Goal: Browse casually: Explore the website without a specific task or goal

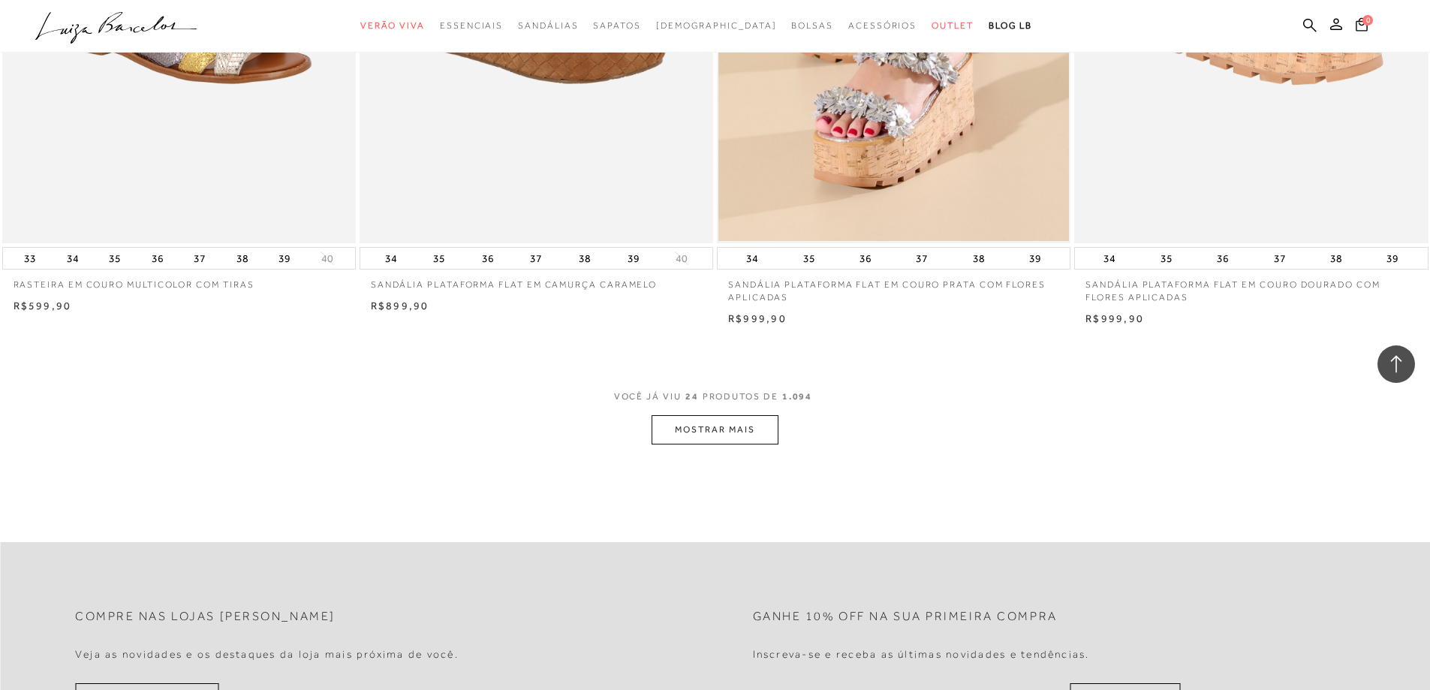
scroll to position [3677, 0]
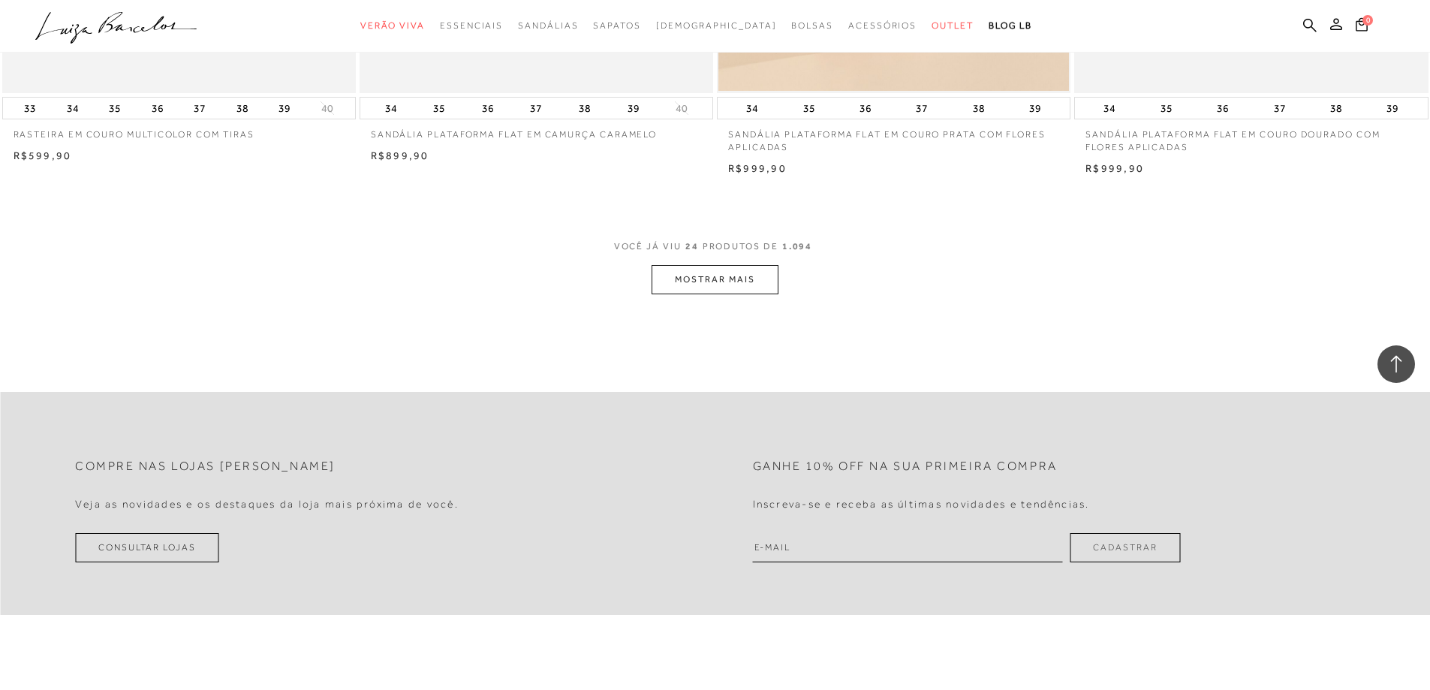
click at [659, 294] on button "MOSTRAR MAIS" at bounding box center [715, 279] width 126 height 29
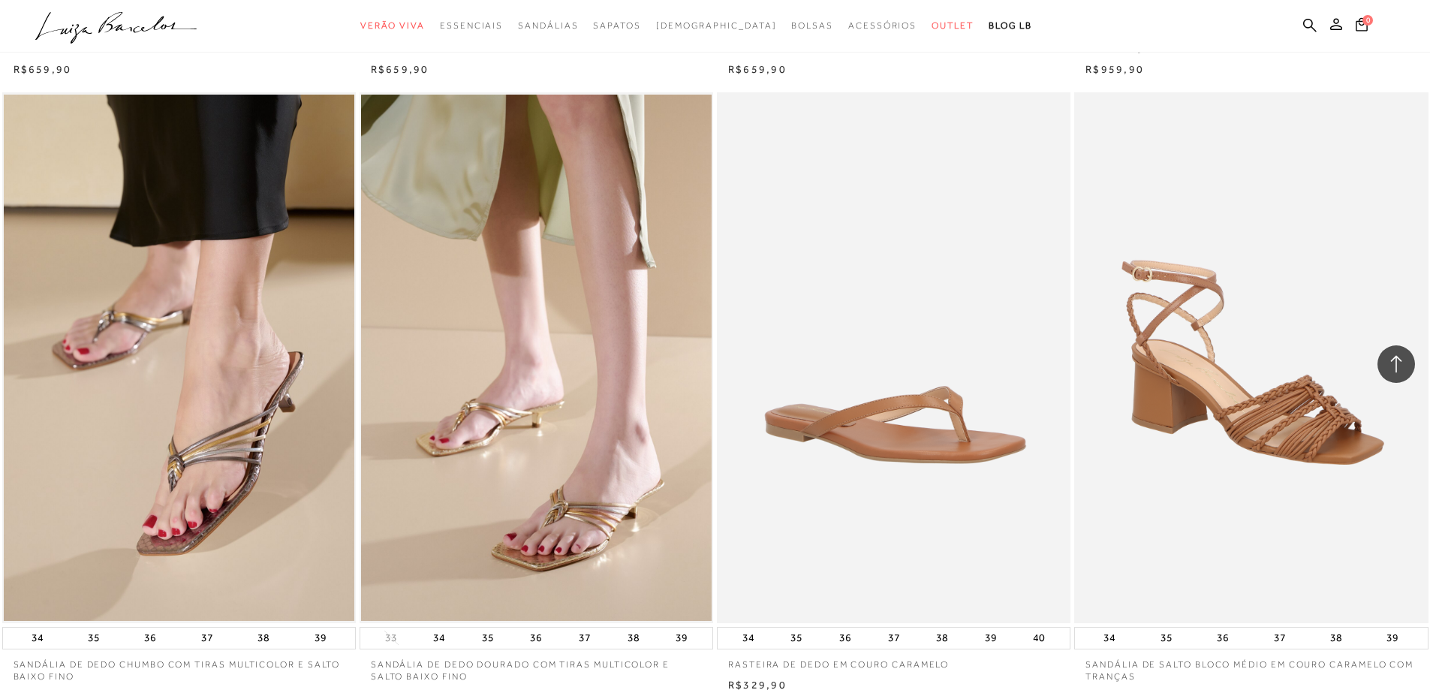
scroll to position [7130, 0]
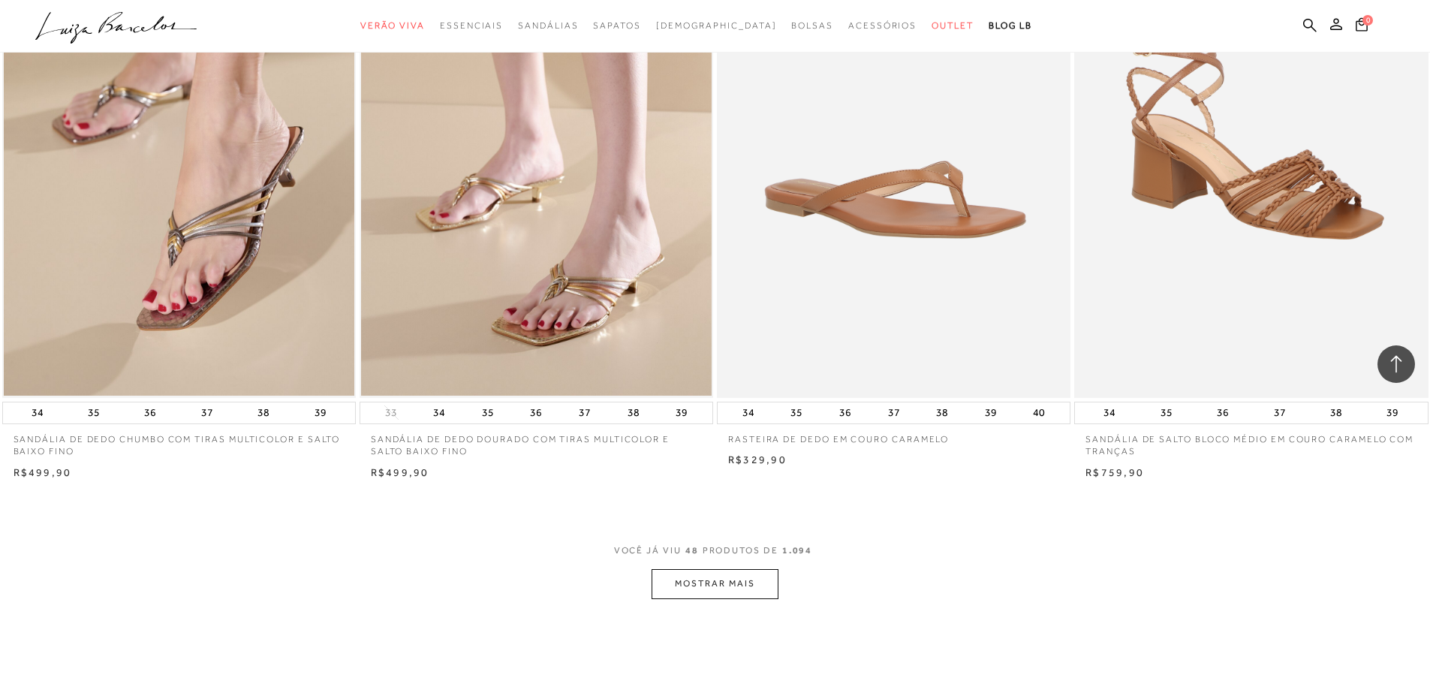
click at [731, 598] on button "MOSTRAR MAIS" at bounding box center [715, 583] width 126 height 29
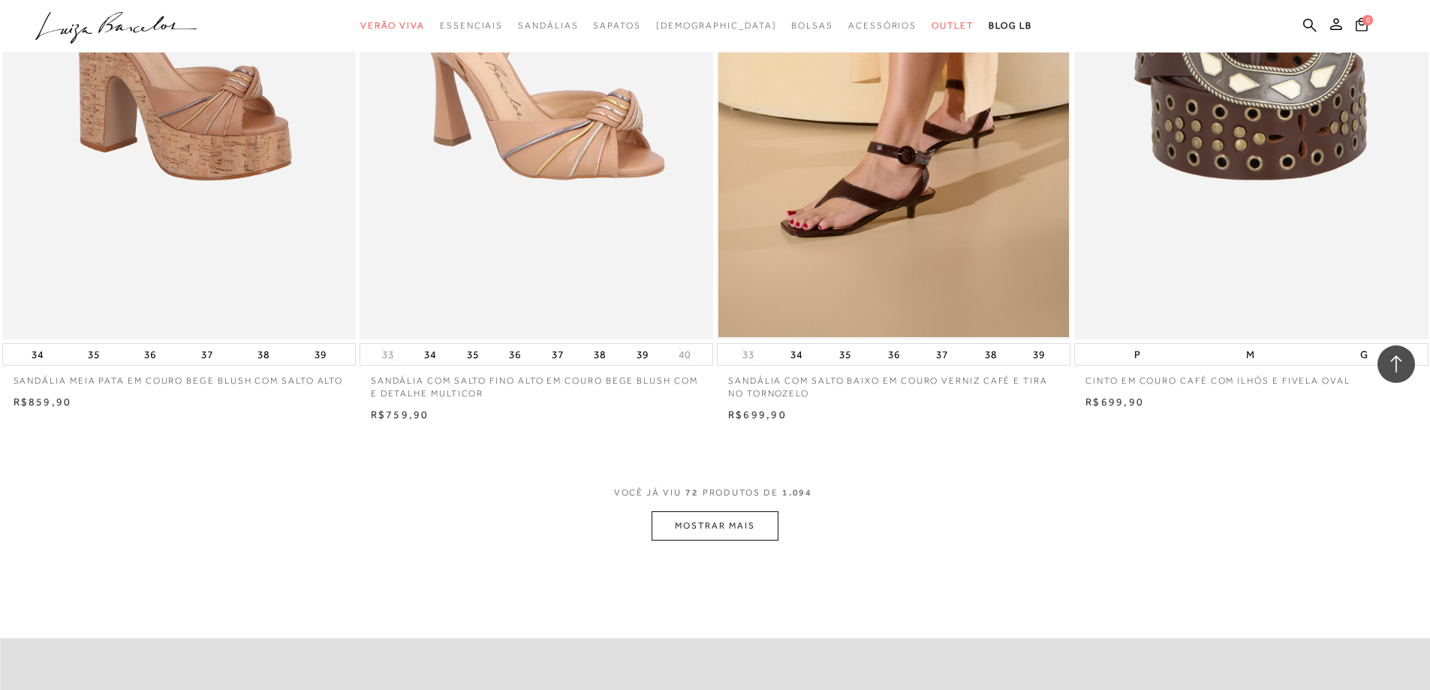
scroll to position [11259, 0]
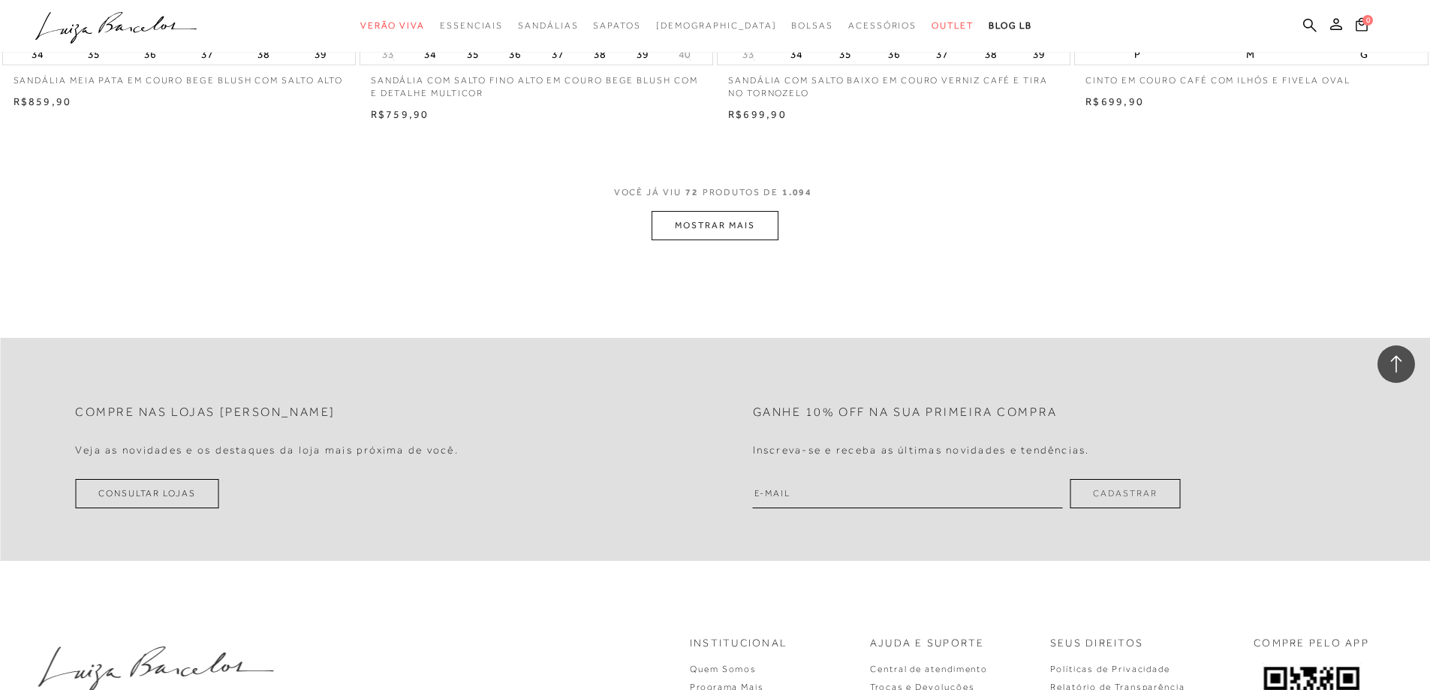
click at [691, 240] on button "MOSTRAR MAIS" at bounding box center [715, 225] width 126 height 29
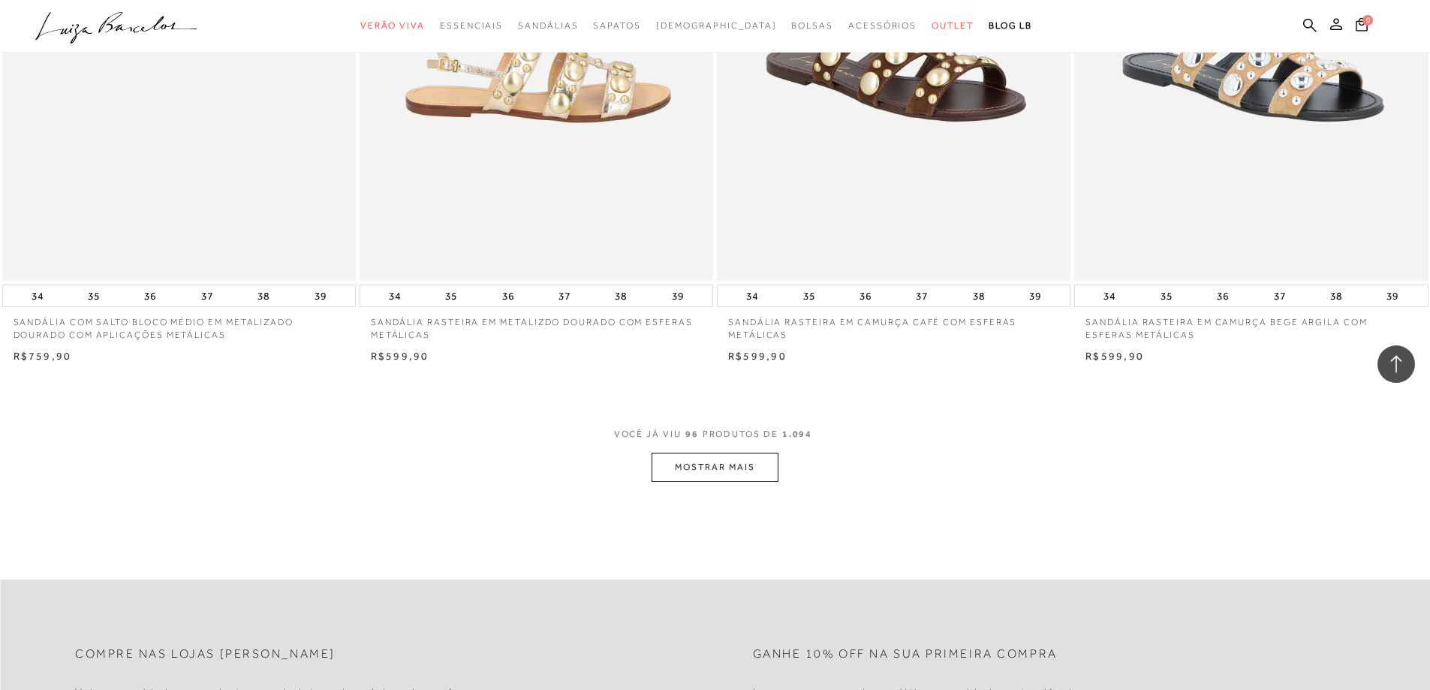
scroll to position [14937, 0]
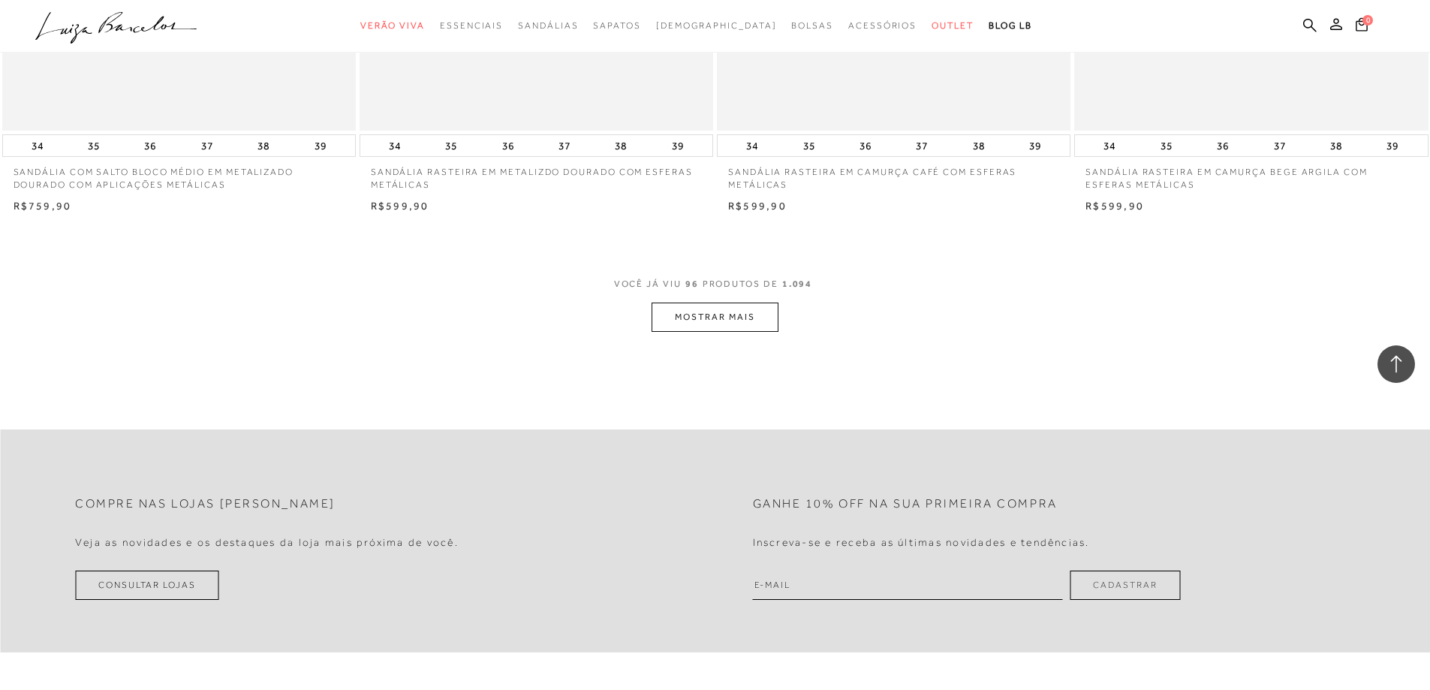
click at [760, 332] on button "MOSTRAR MAIS" at bounding box center [715, 316] width 126 height 29
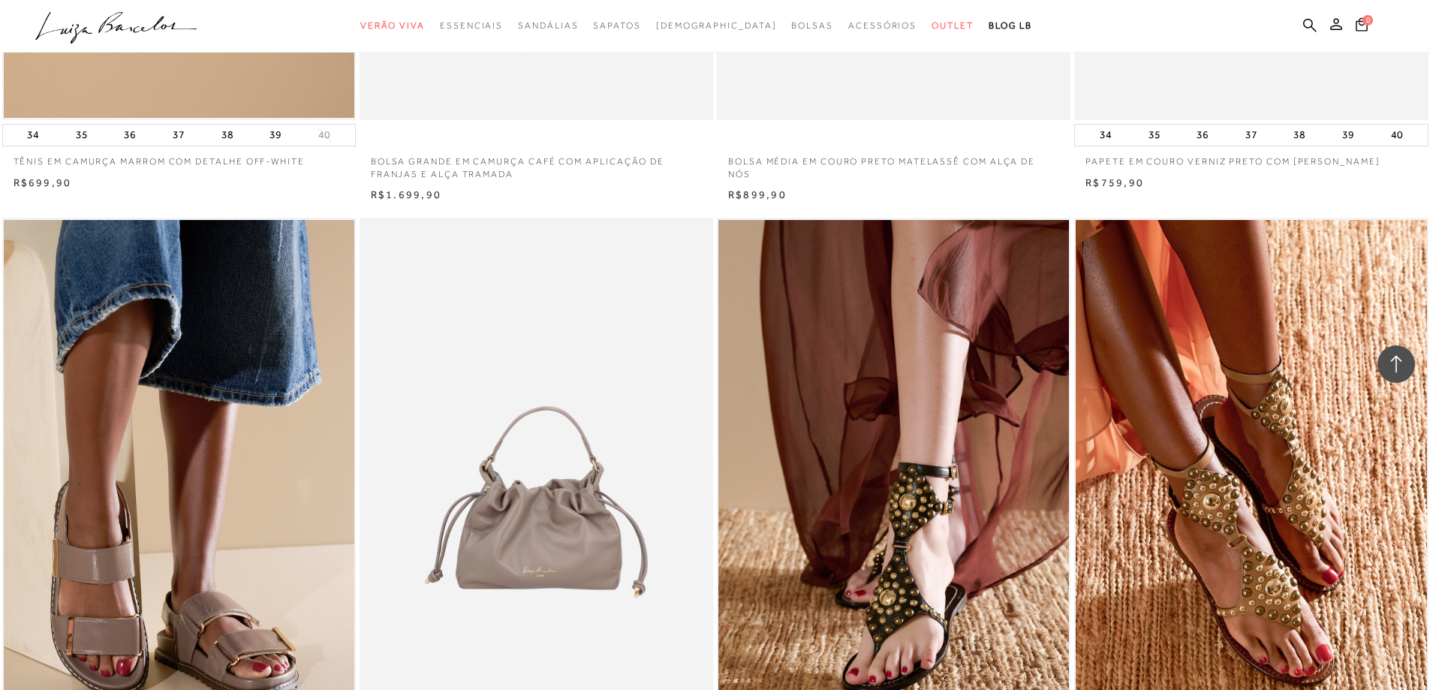
scroll to position [18464, 0]
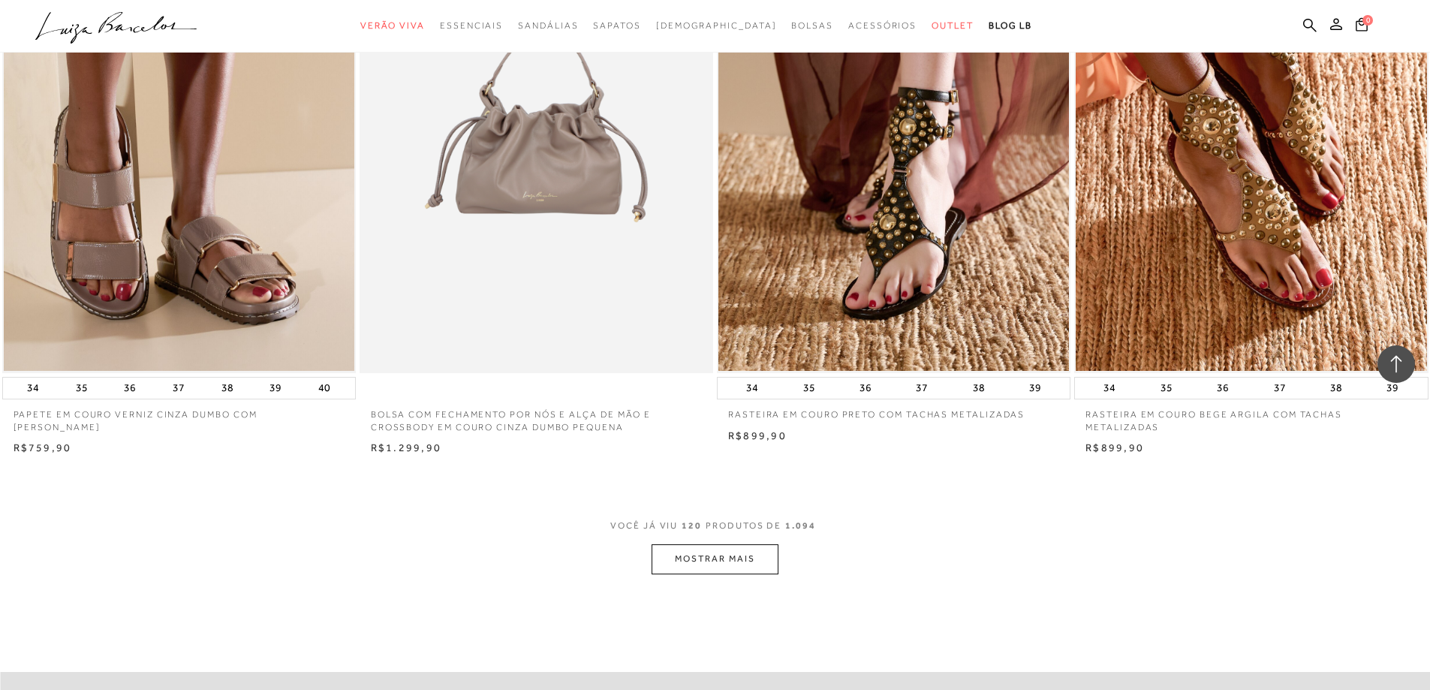
click at [729, 573] on button "MOSTRAR MAIS" at bounding box center [715, 558] width 126 height 29
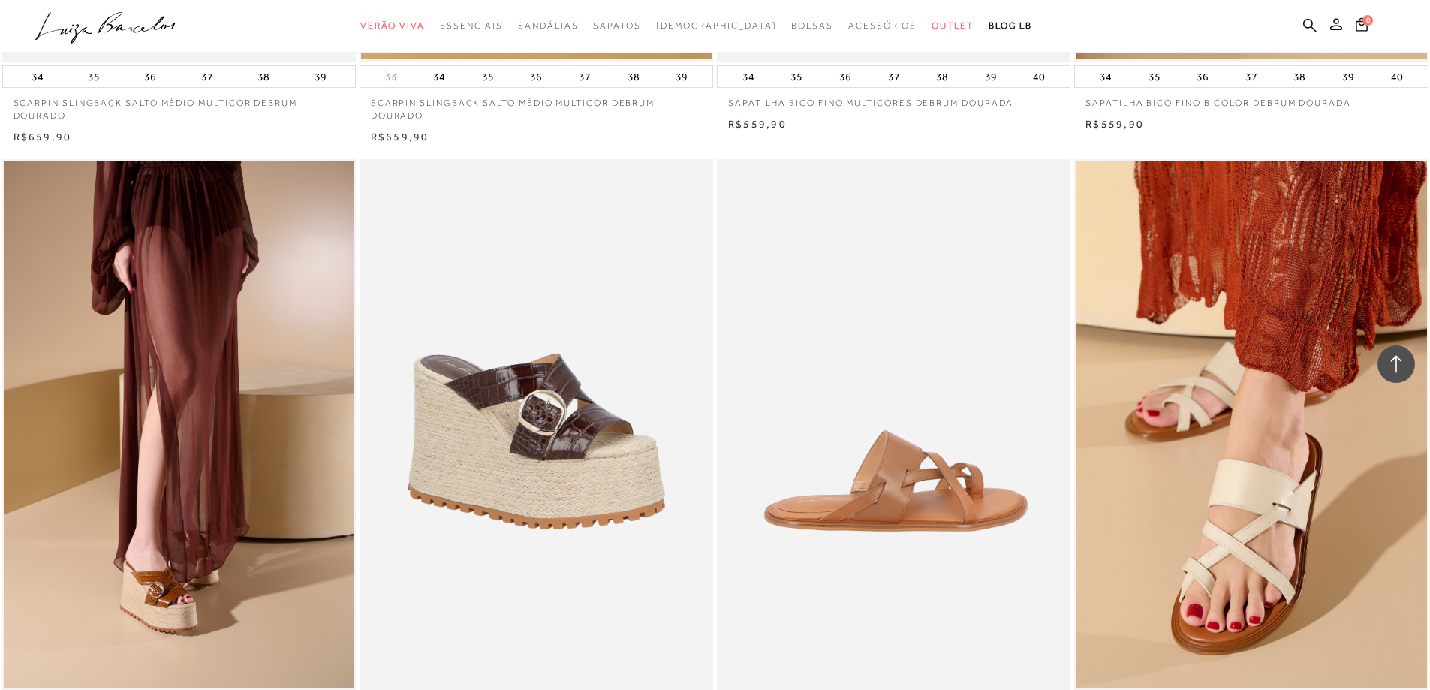
scroll to position [22293, 0]
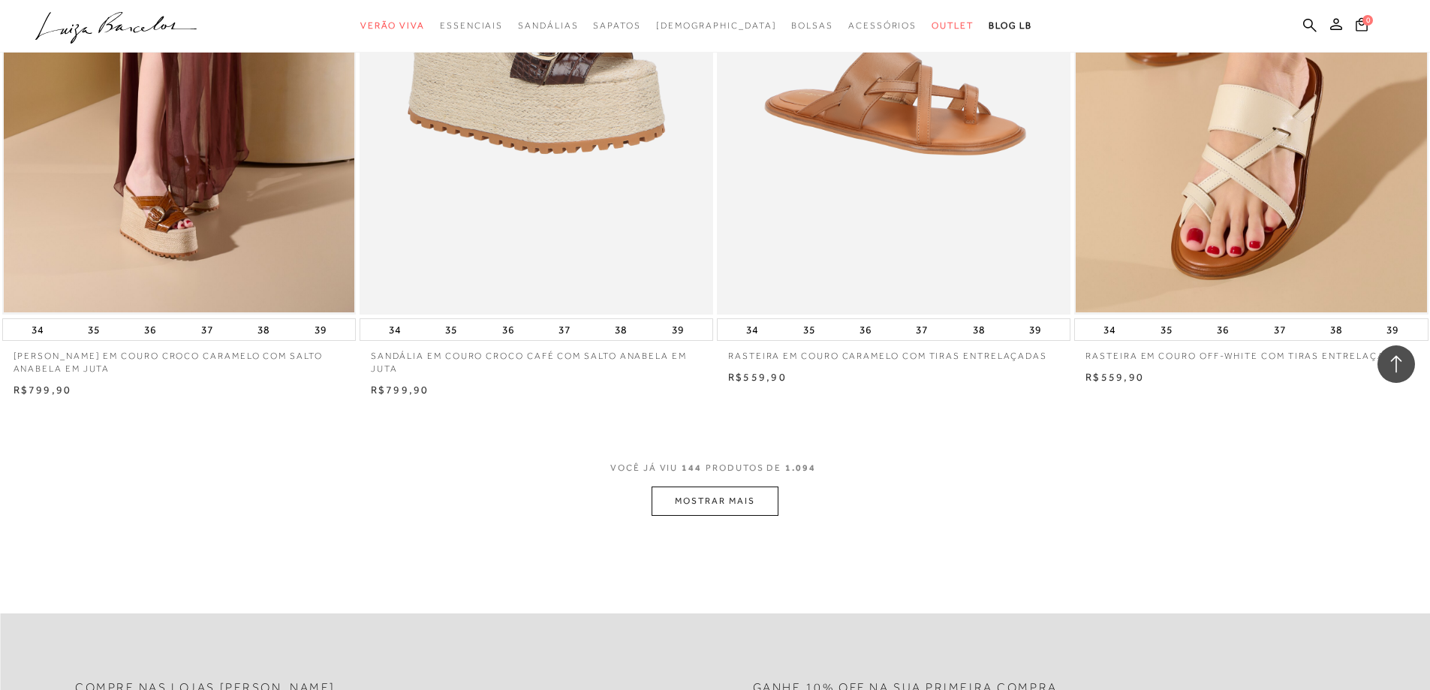
click at [754, 516] on button "MOSTRAR MAIS" at bounding box center [715, 500] width 126 height 29
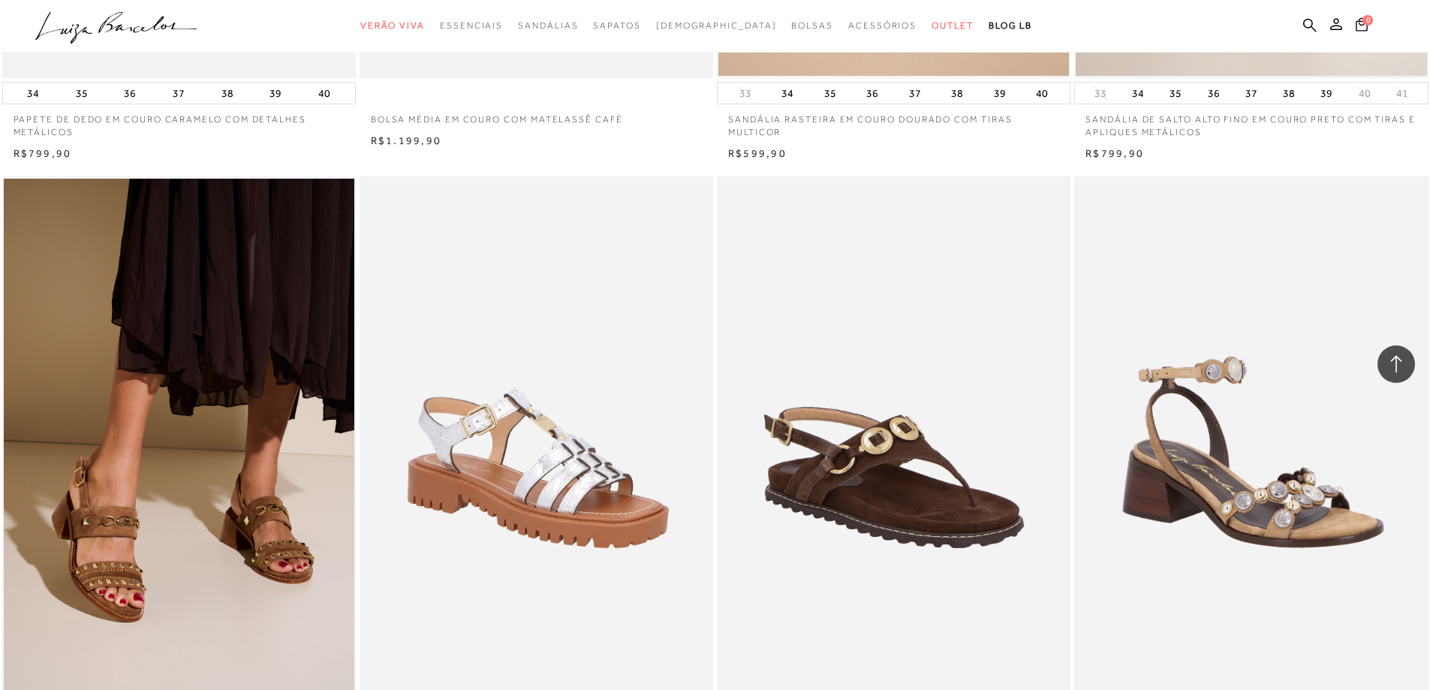
scroll to position [26046, 0]
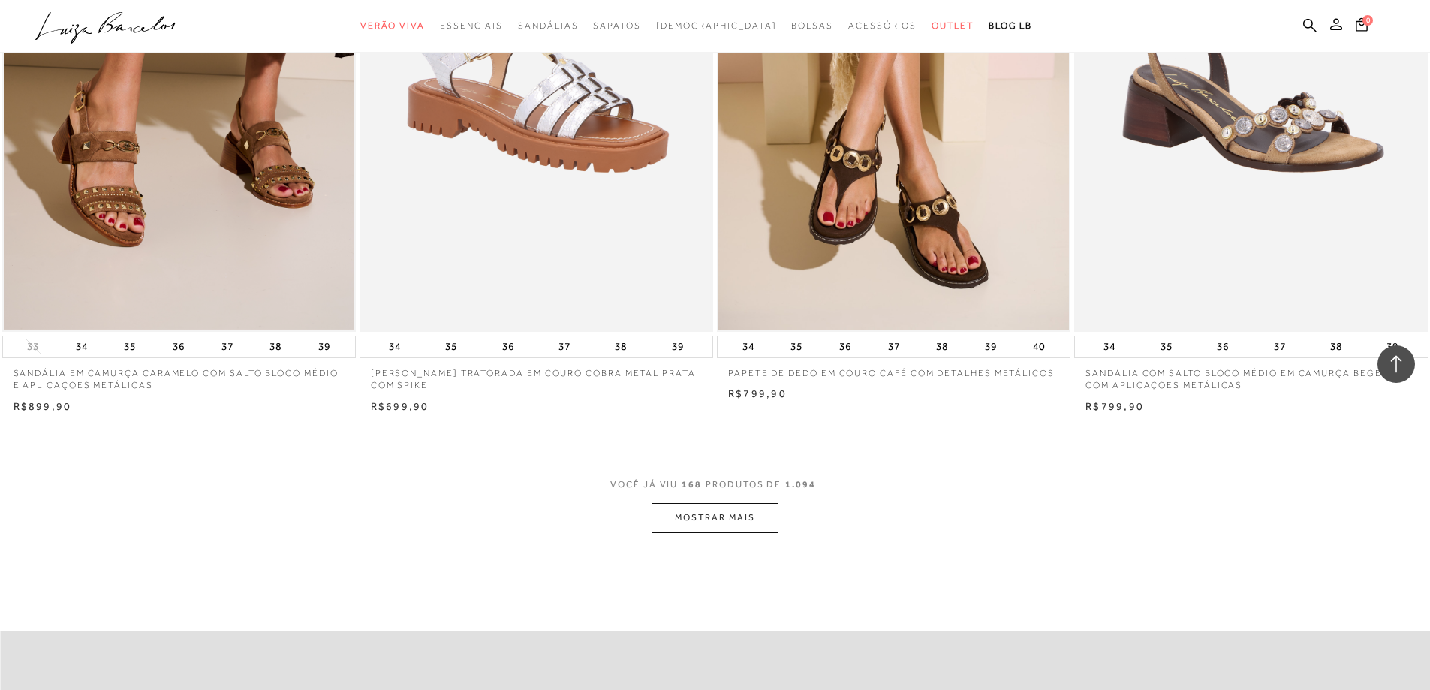
click at [740, 532] on button "MOSTRAR MAIS" at bounding box center [715, 517] width 126 height 29
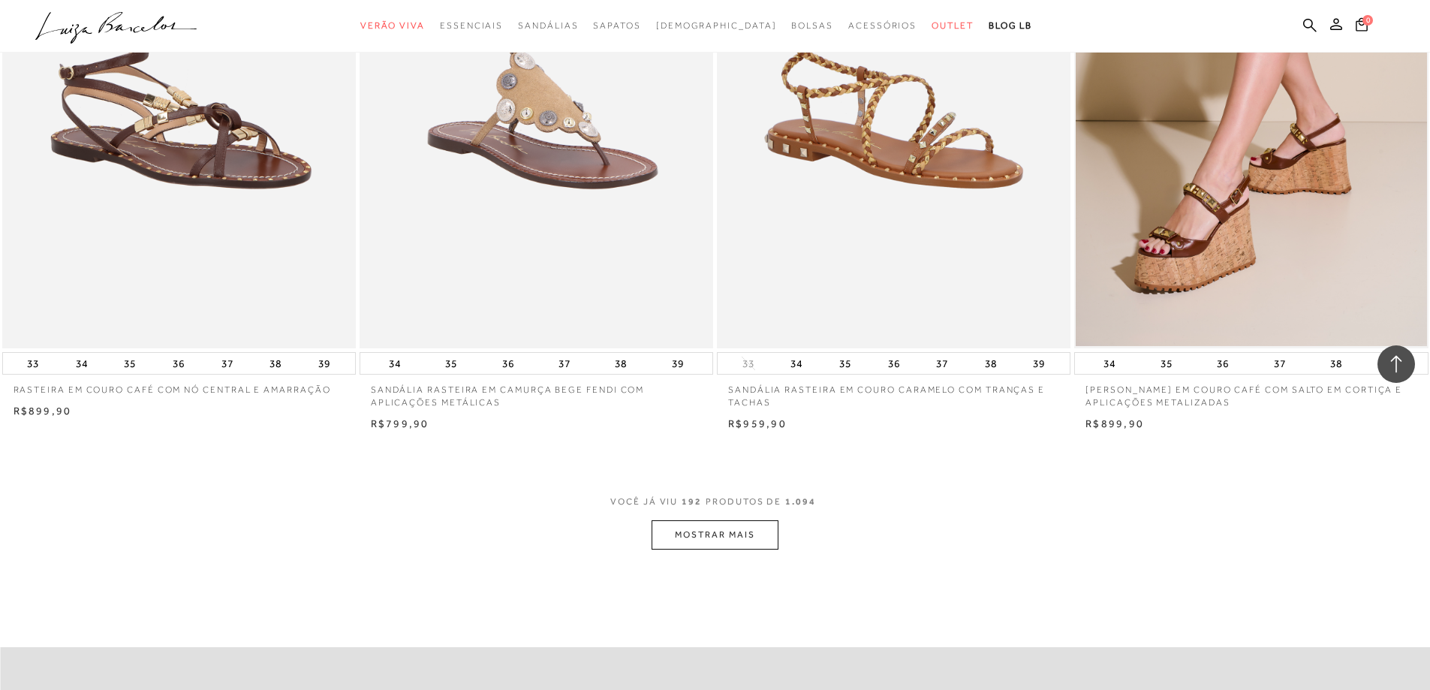
scroll to position [30099, 0]
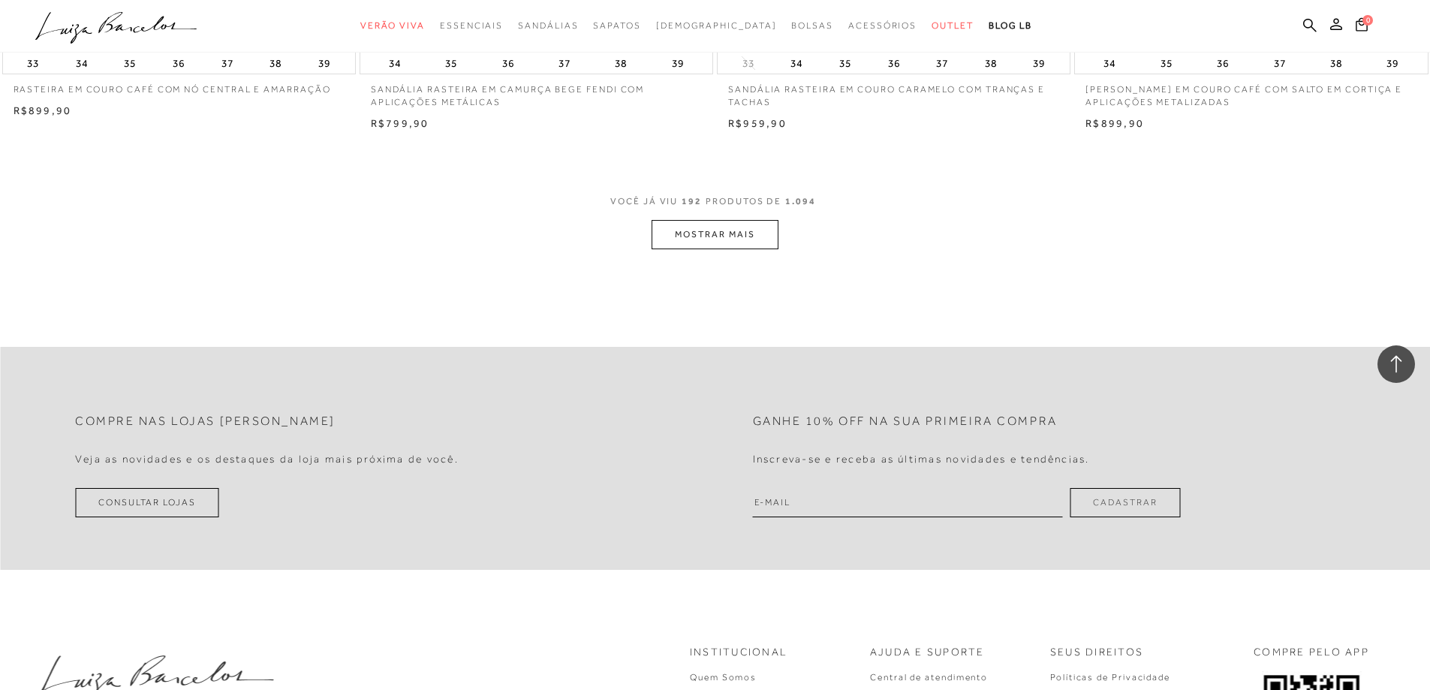
click at [680, 249] on button "MOSTRAR MAIS" at bounding box center [715, 234] width 126 height 29
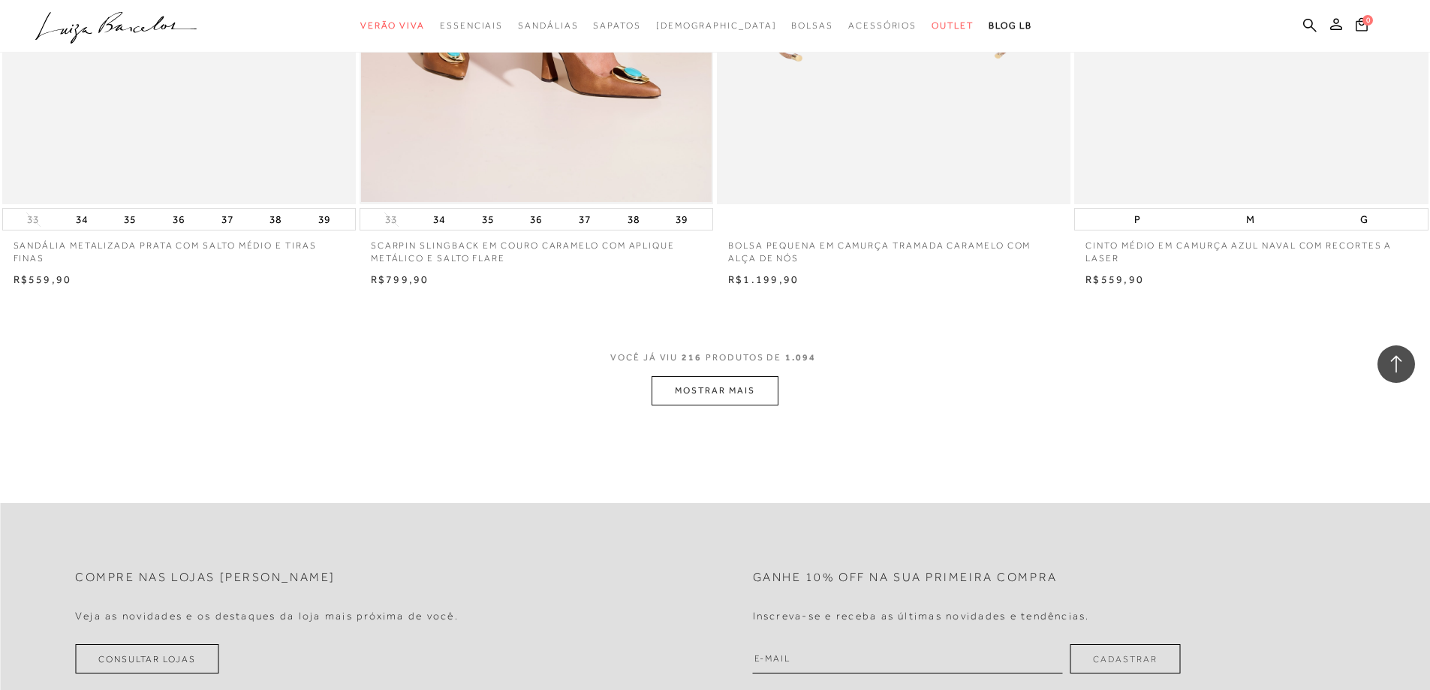
scroll to position [33927, 0]
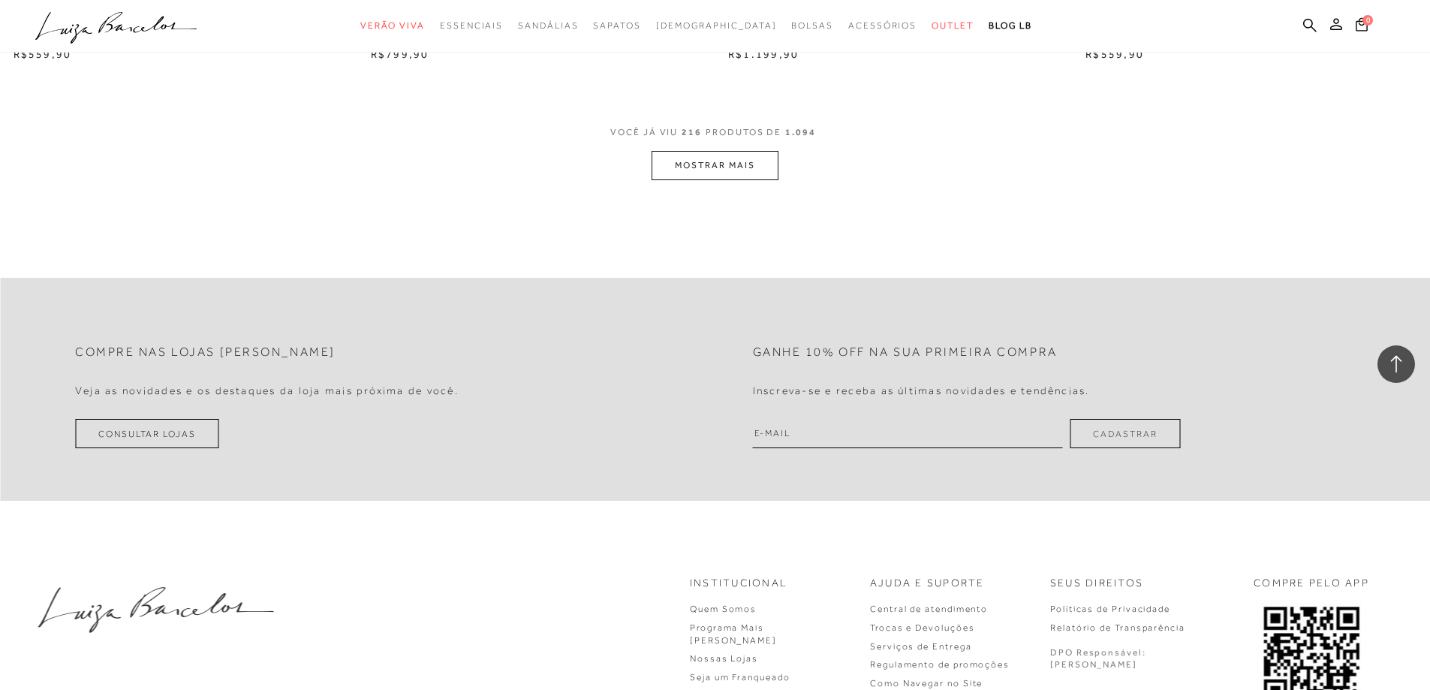
click at [728, 170] on button "MOSTRAR MAIS" at bounding box center [715, 165] width 126 height 29
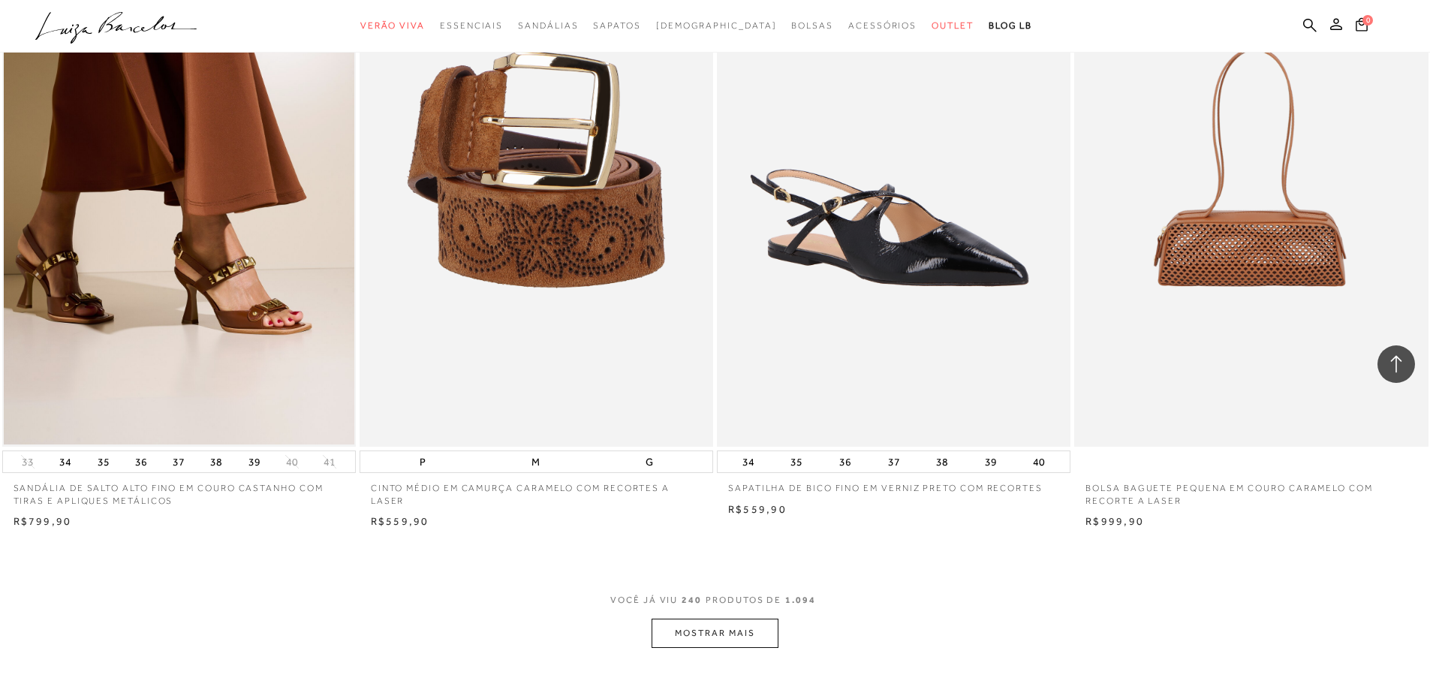
scroll to position [37455, 0]
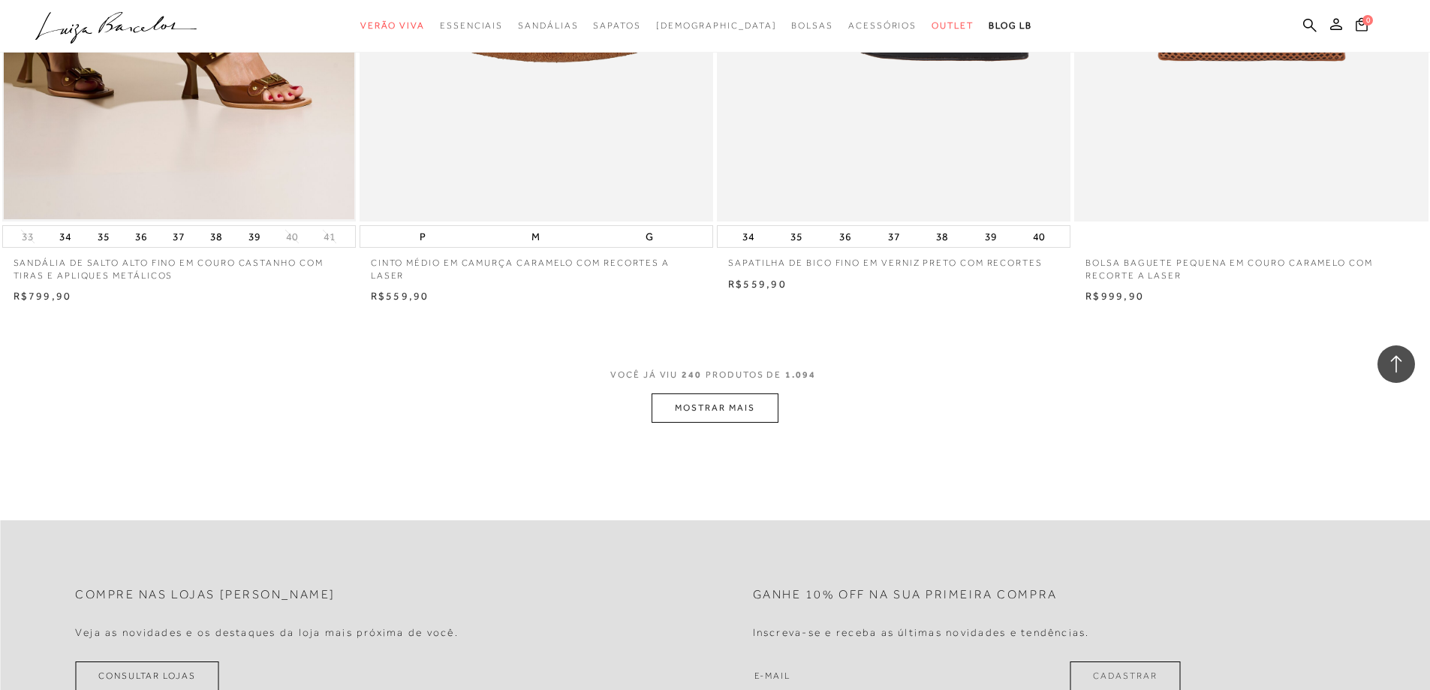
click at [768, 420] on button "MOSTRAR MAIS" at bounding box center [715, 407] width 126 height 29
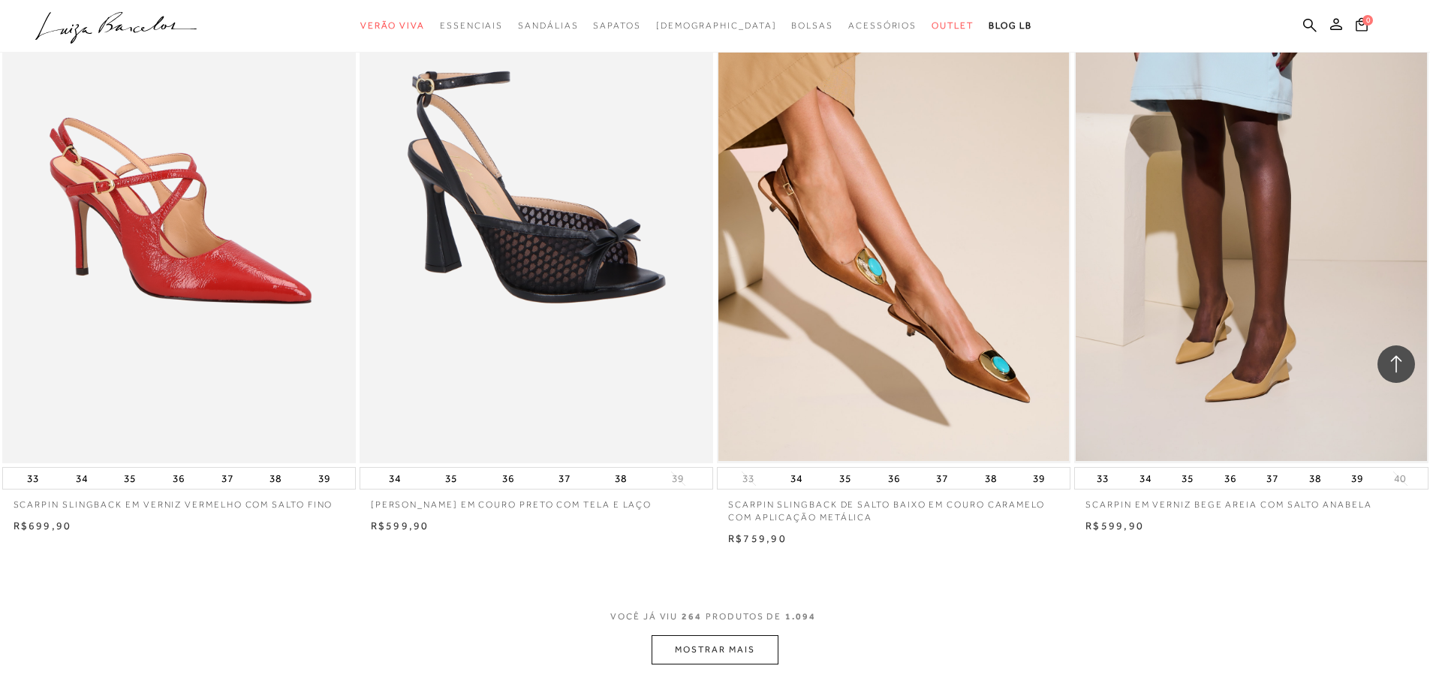
scroll to position [41208, 0]
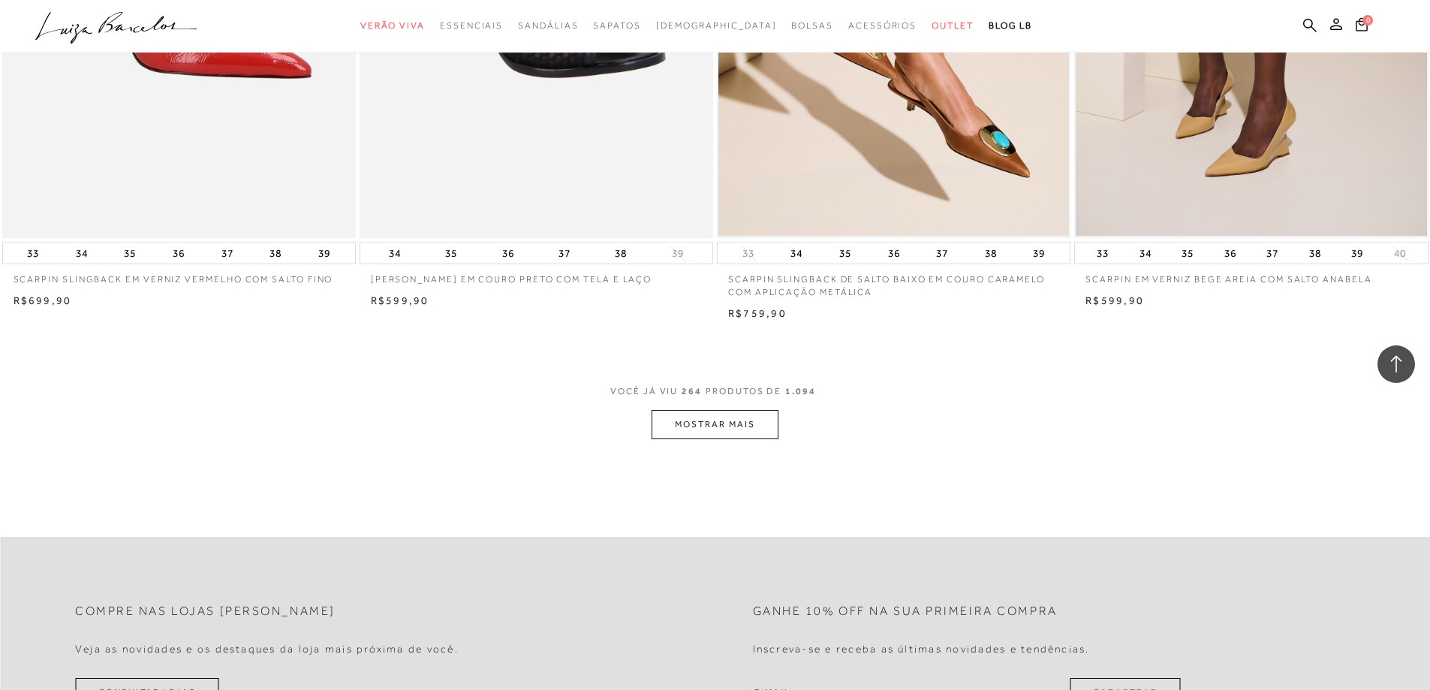
click at [776, 434] on button "MOSTRAR MAIS" at bounding box center [715, 424] width 126 height 29
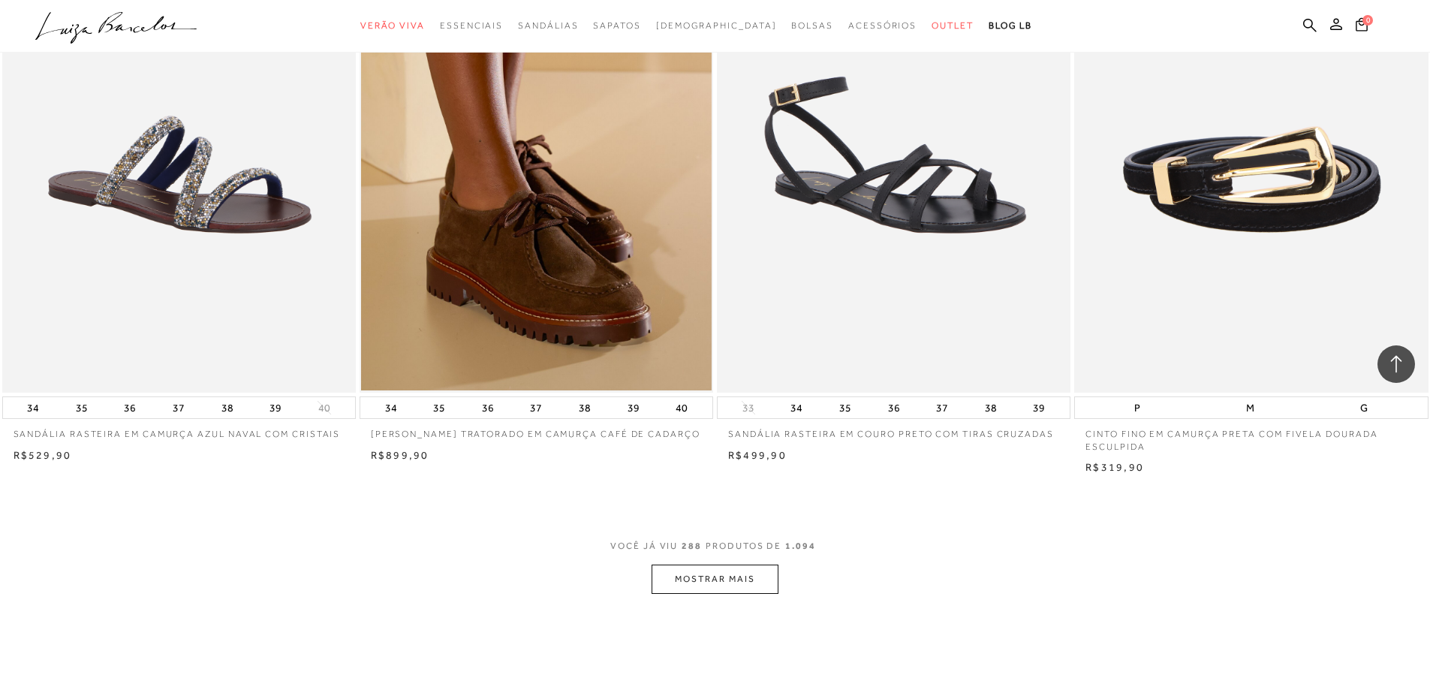
scroll to position [45186, 0]
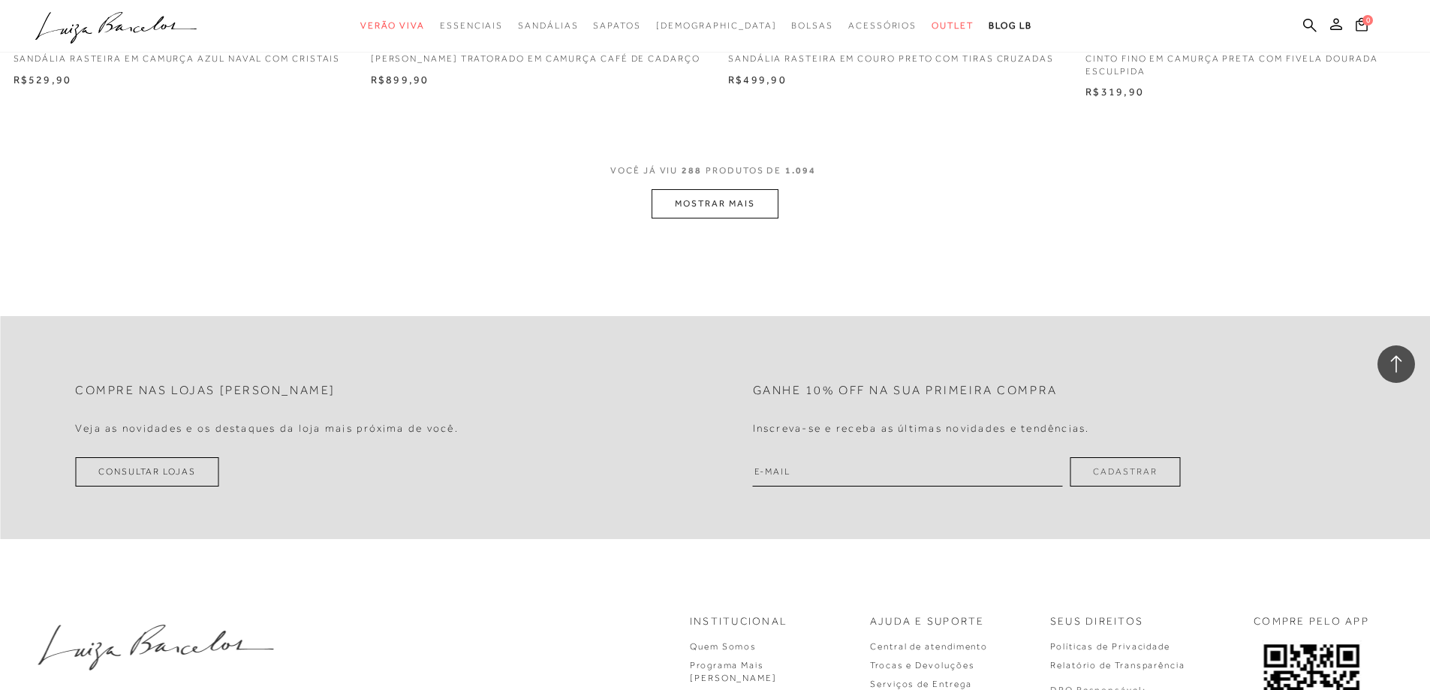
click at [753, 218] on button "MOSTRAR MAIS" at bounding box center [715, 203] width 126 height 29
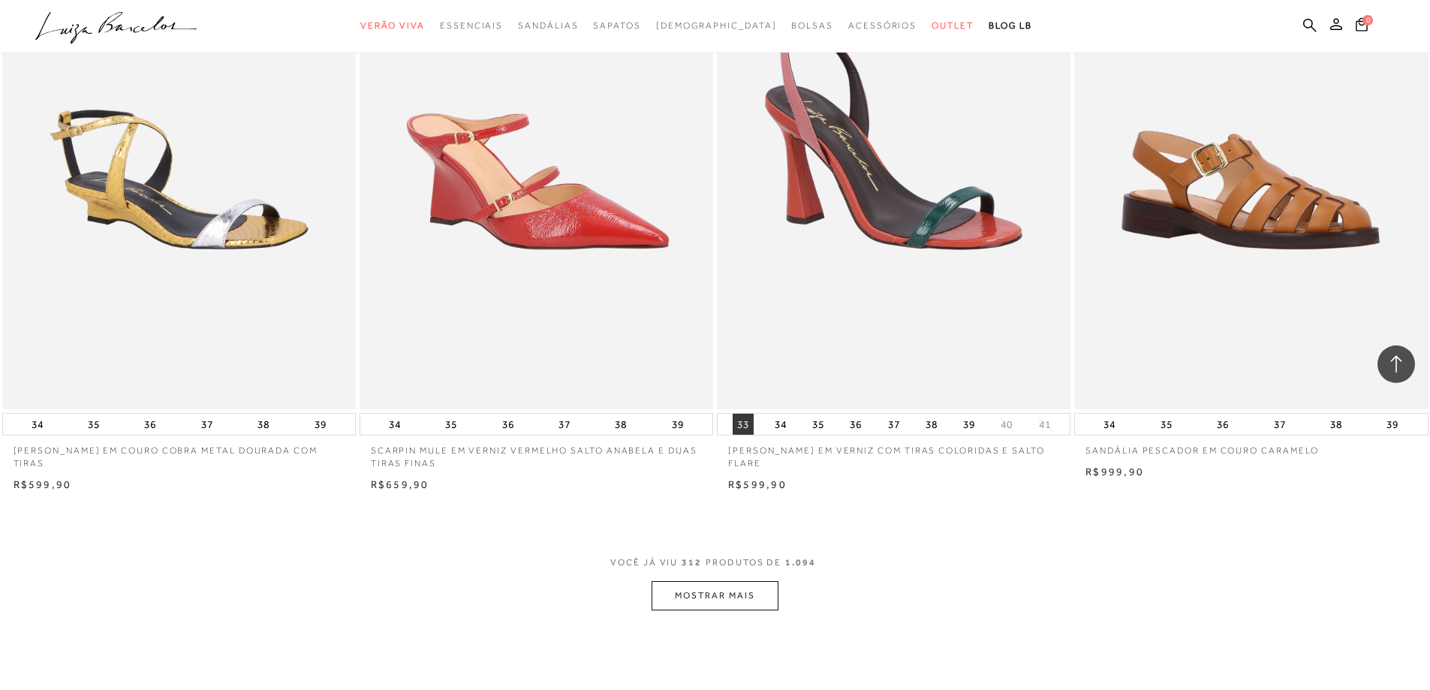
scroll to position [48789, 0]
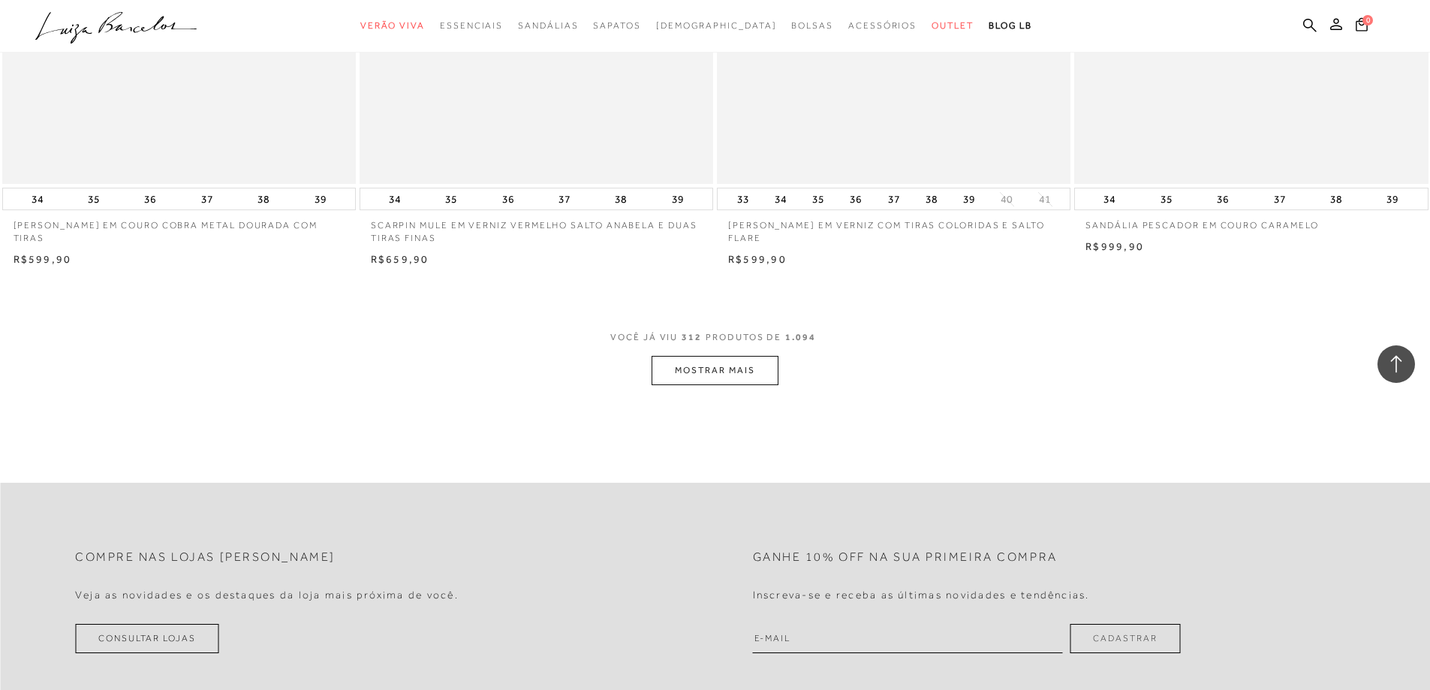
click at [754, 382] on button "MOSTRAR MAIS" at bounding box center [715, 370] width 126 height 29
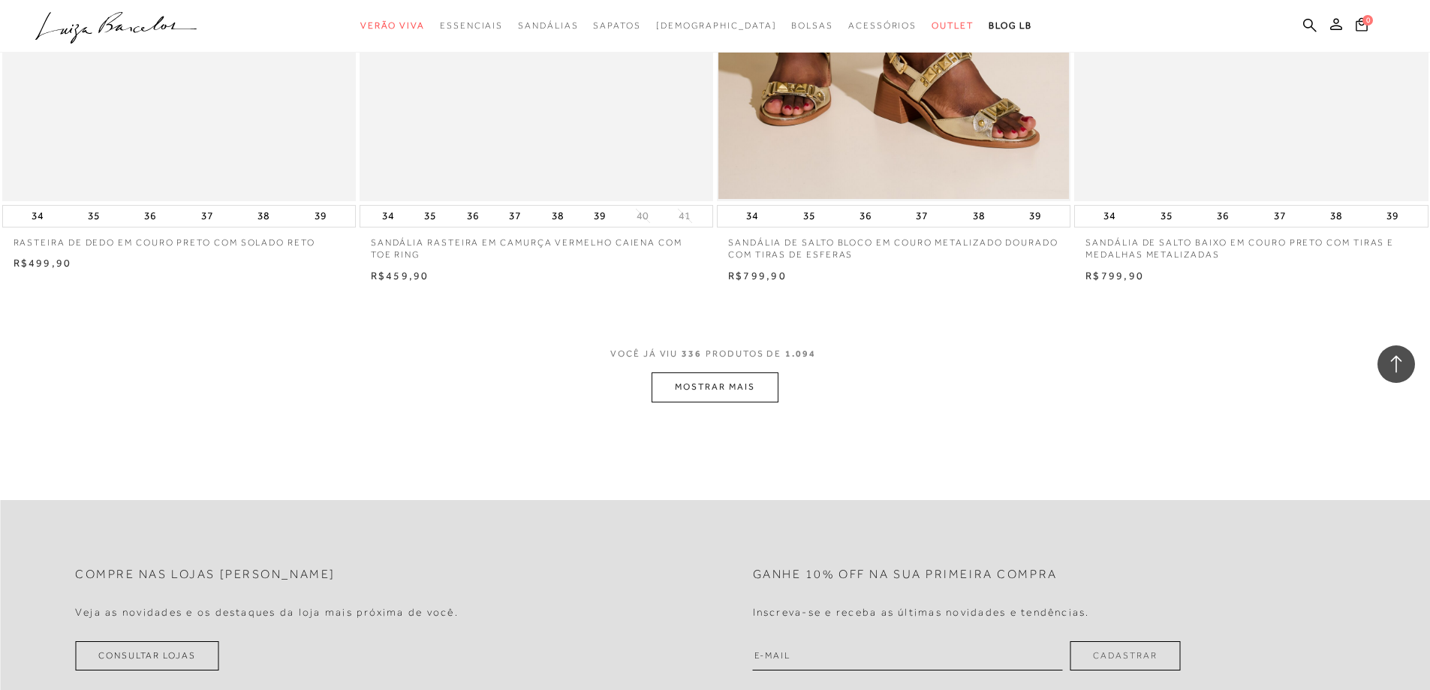
scroll to position [52693, 0]
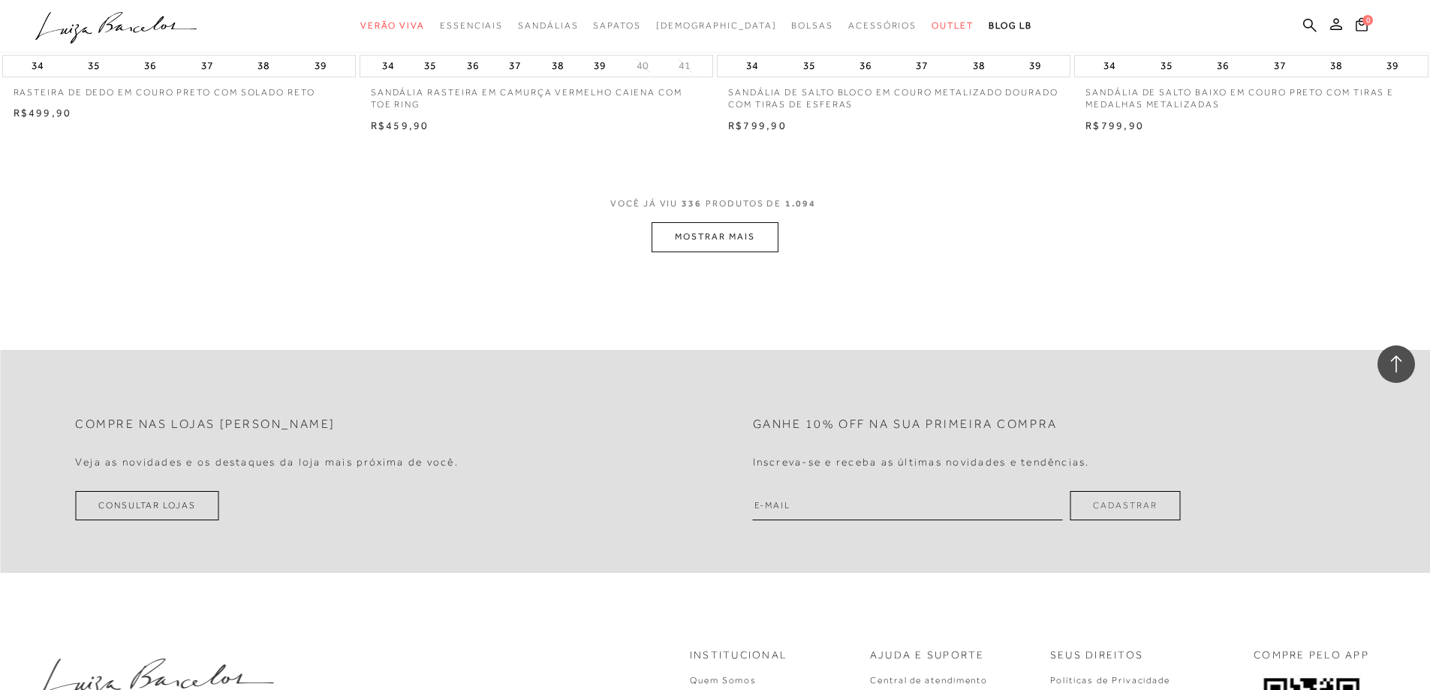
click at [686, 251] on button "MOSTRAR MAIS" at bounding box center [715, 236] width 126 height 29
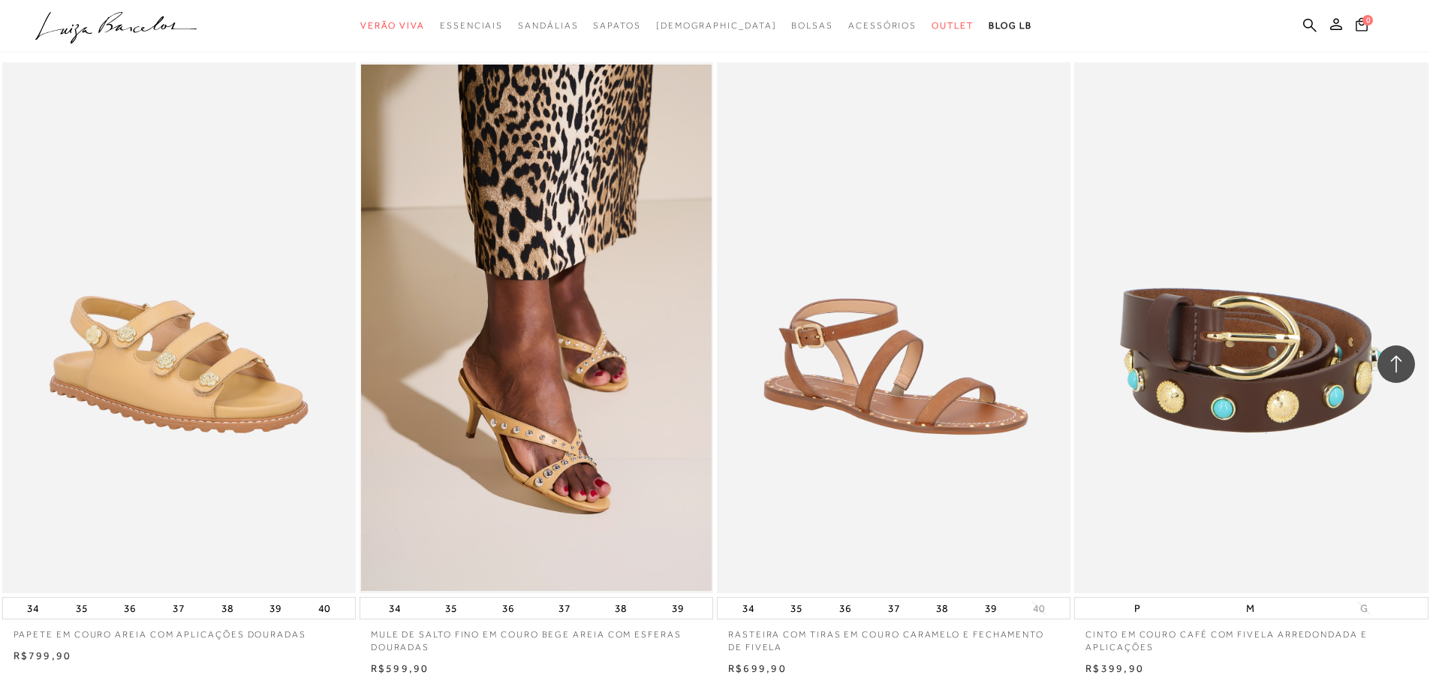
scroll to position [56296, 0]
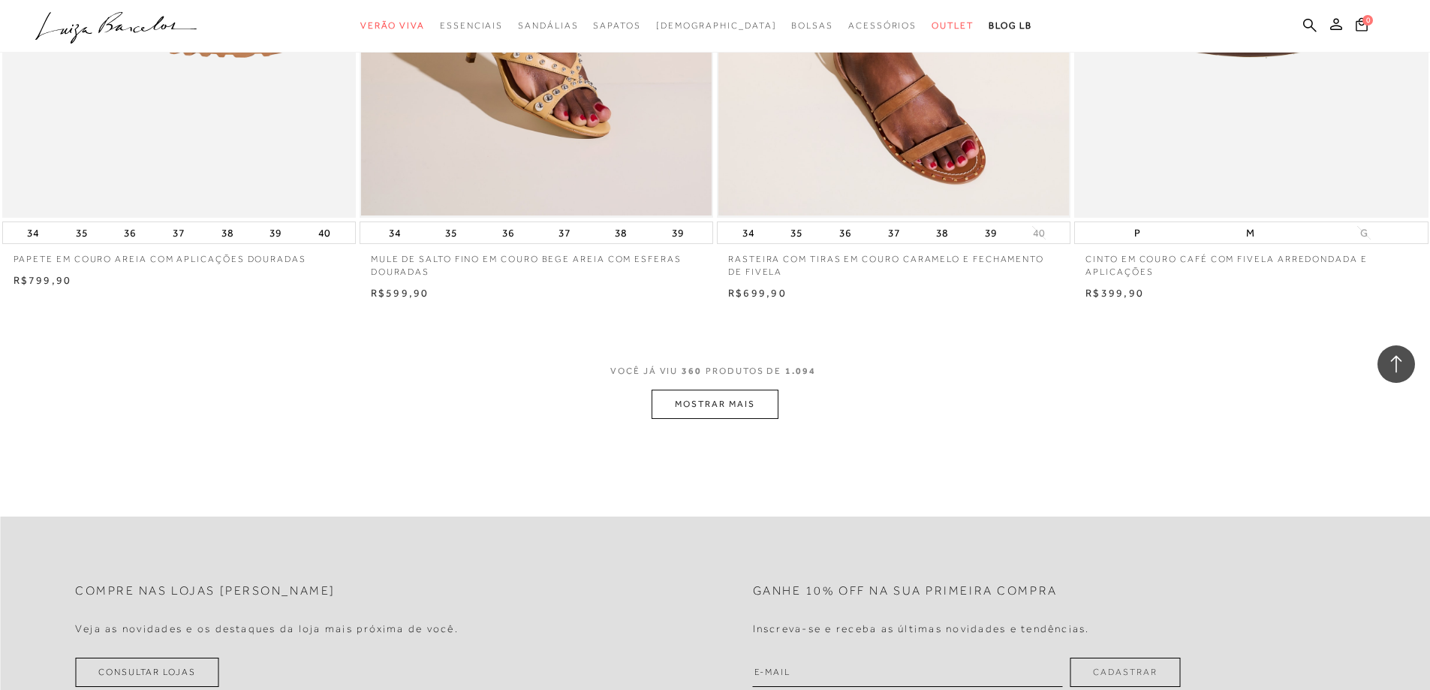
click at [715, 419] on button "MOSTRAR MAIS" at bounding box center [715, 404] width 126 height 29
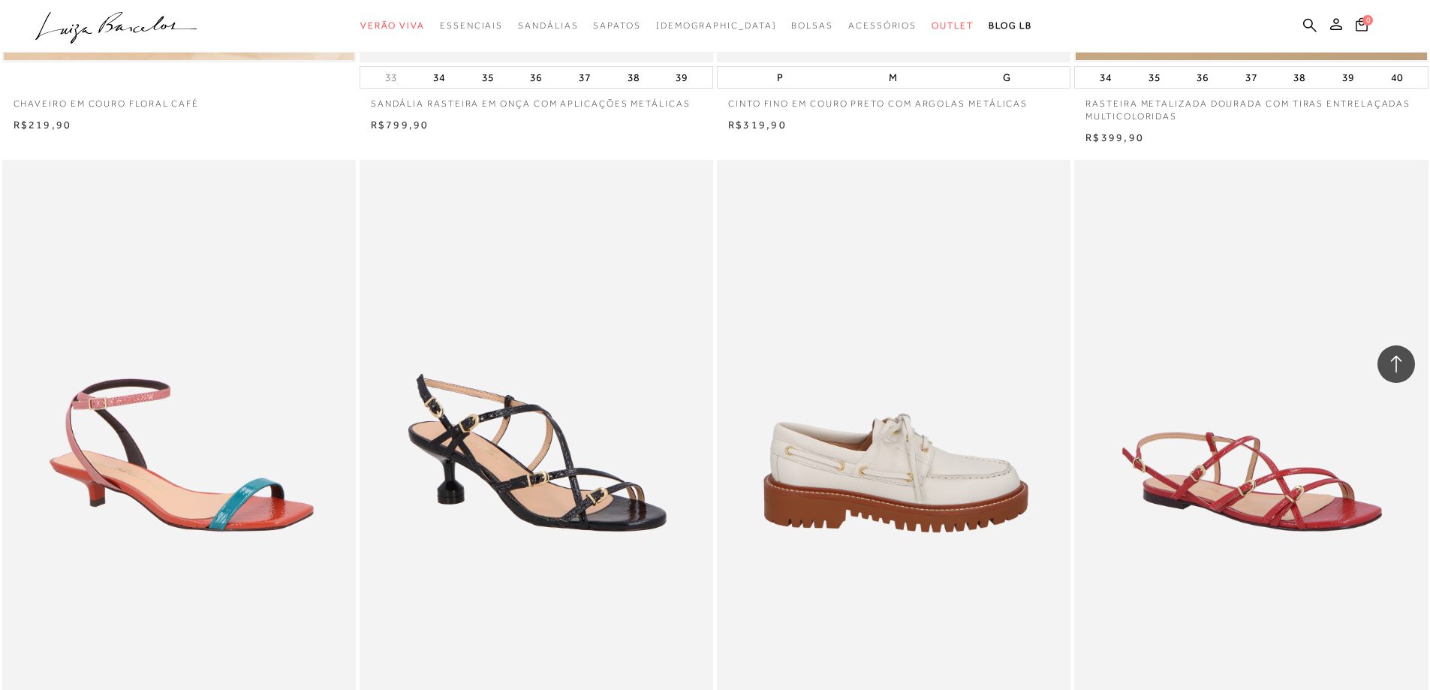
scroll to position [59039, 0]
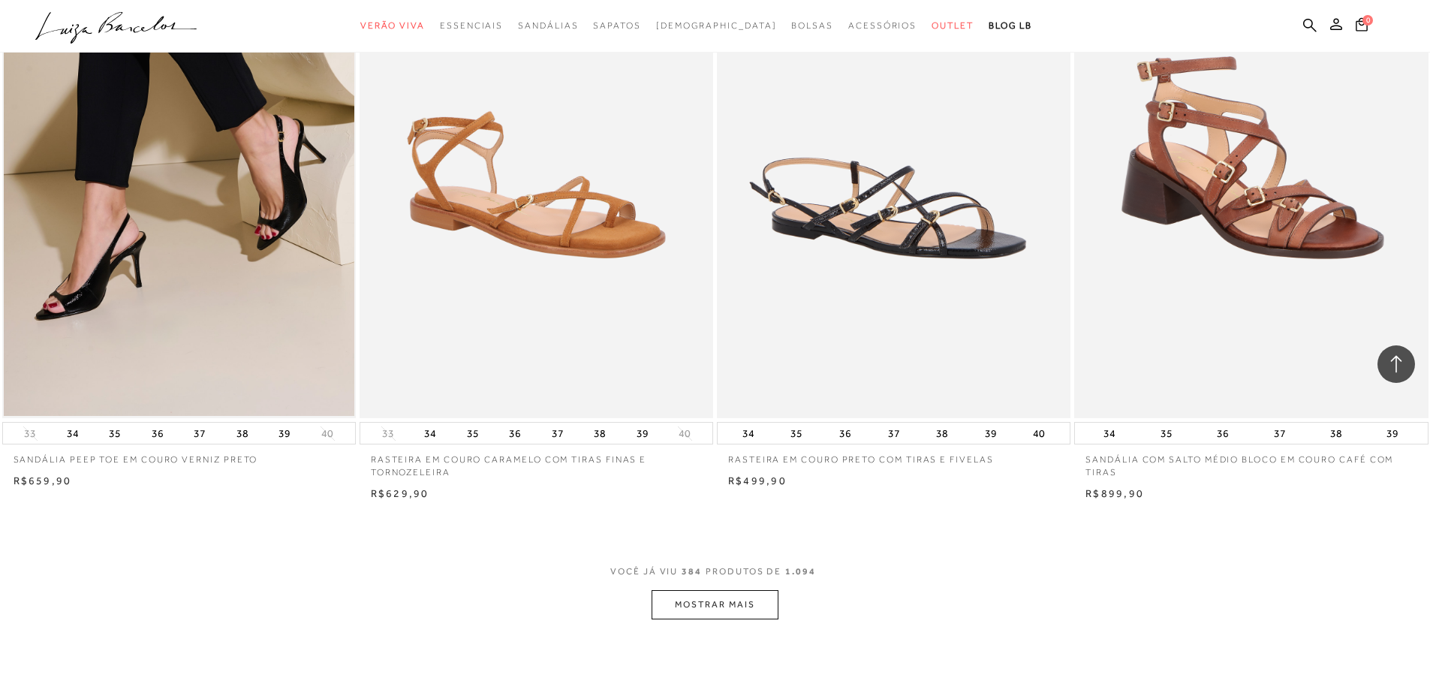
scroll to position [60240, 0]
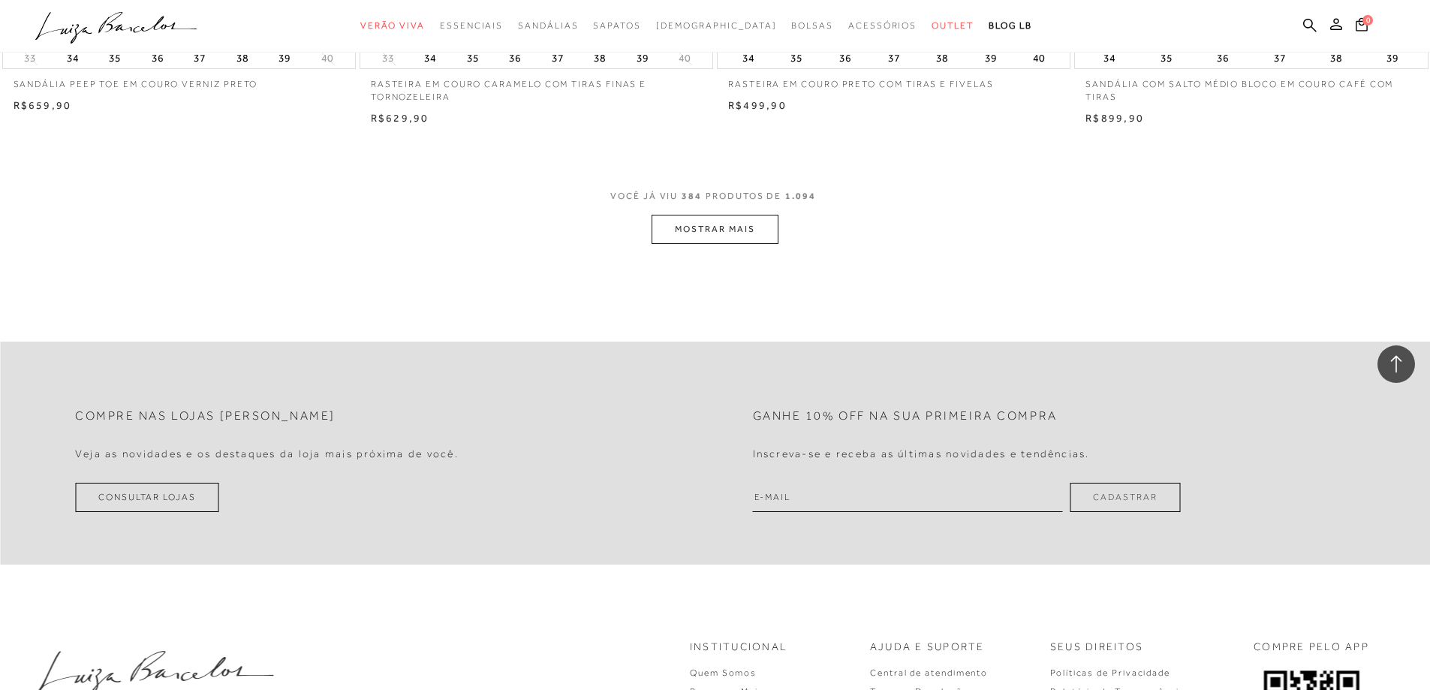
click at [692, 244] on button "MOSTRAR MAIS" at bounding box center [715, 229] width 126 height 29
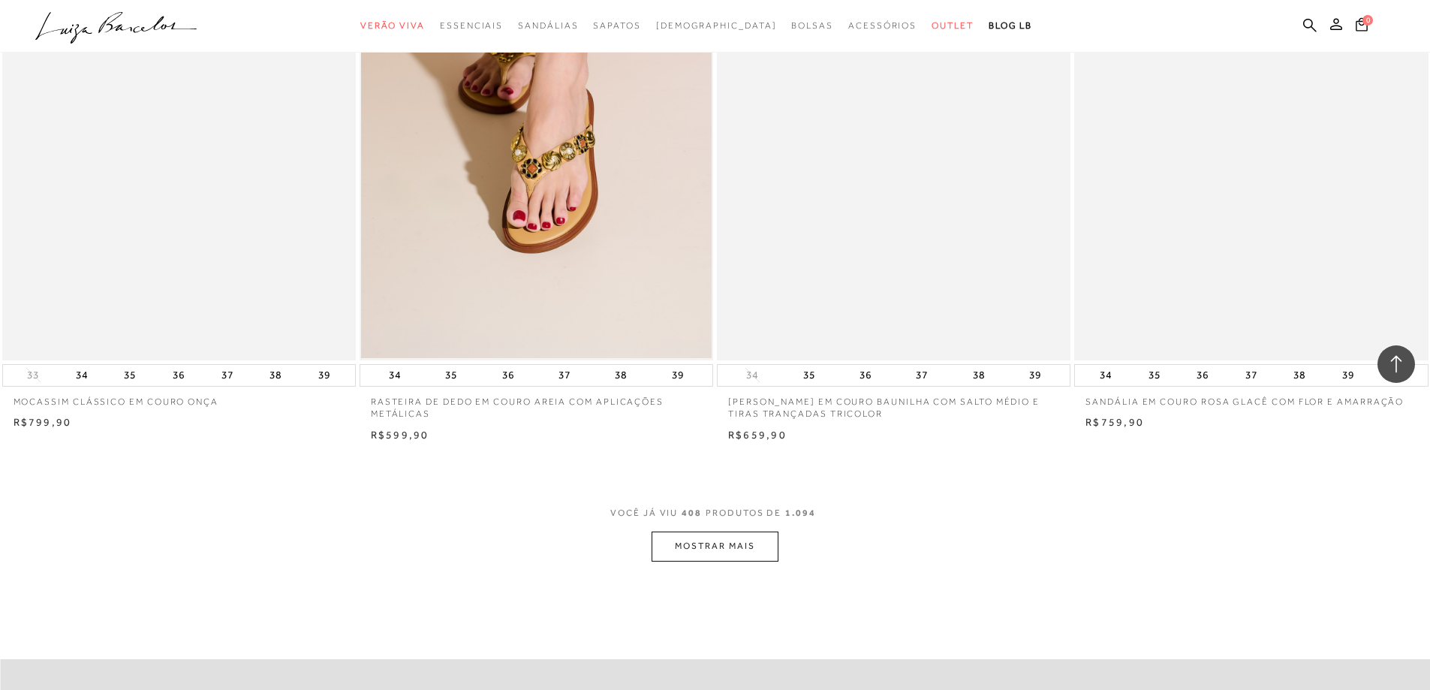
scroll to position [63843, 0]
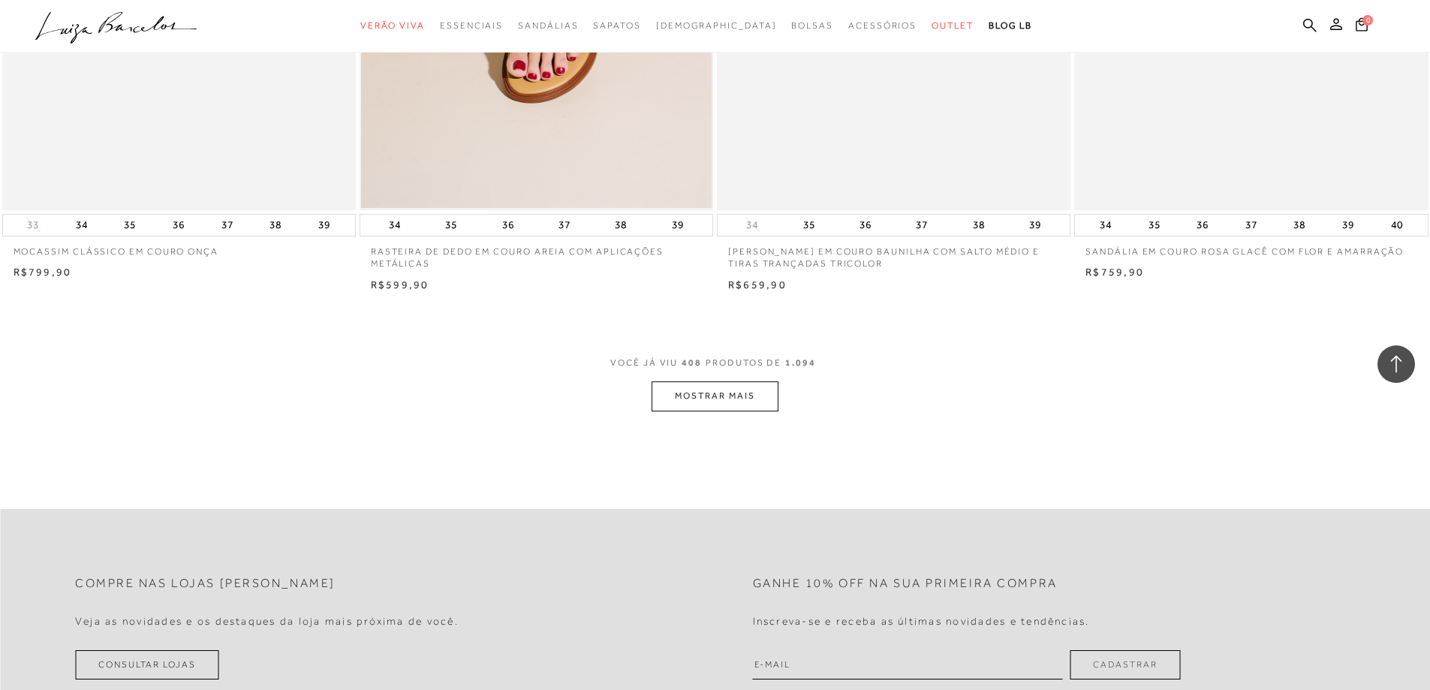
click at [736, 396] on button "MOSTRAR MAIS" at bounding box center [715, 395] width 126 height 29
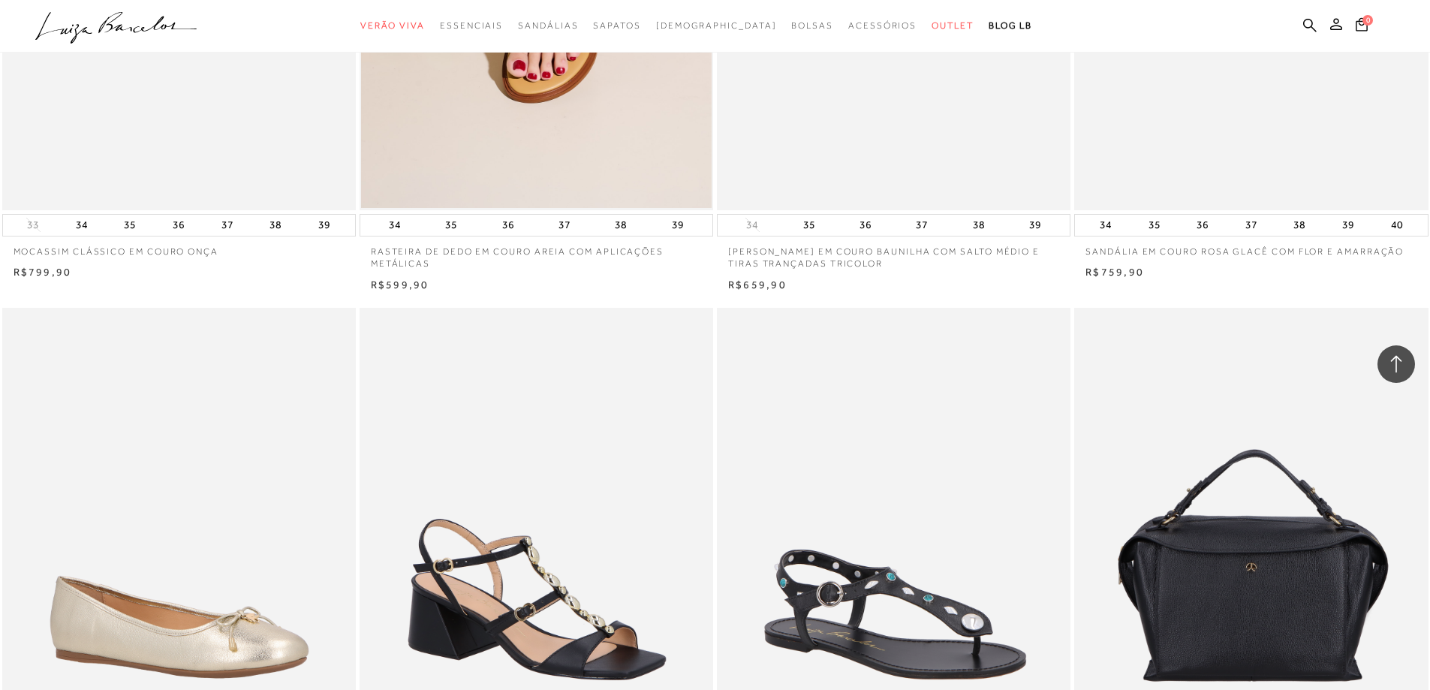
click at [665, 278] on div "R$599,90" at bounding box center [537, 285] width 354 height 15
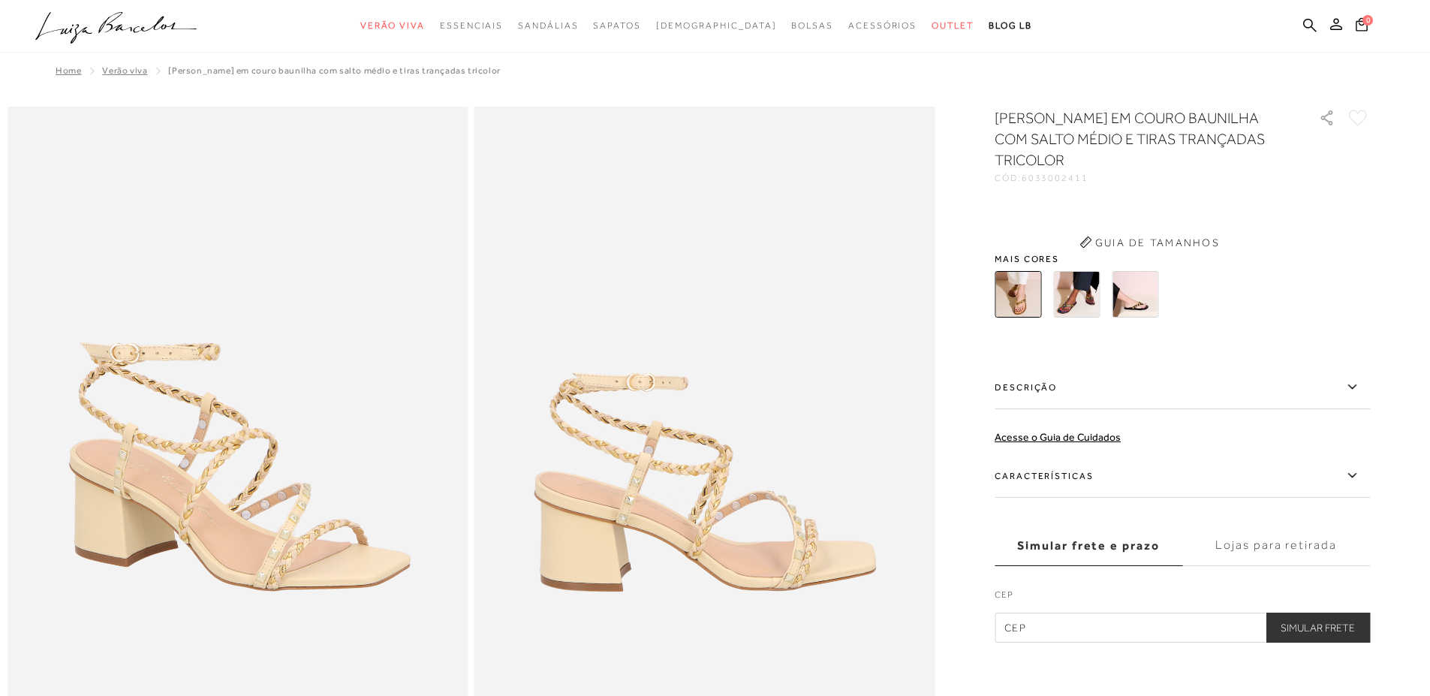
click at [141, 22] on icon ".a{fill-rule:evenodd;}" at bounding box center [116, 28] width 162 height 32
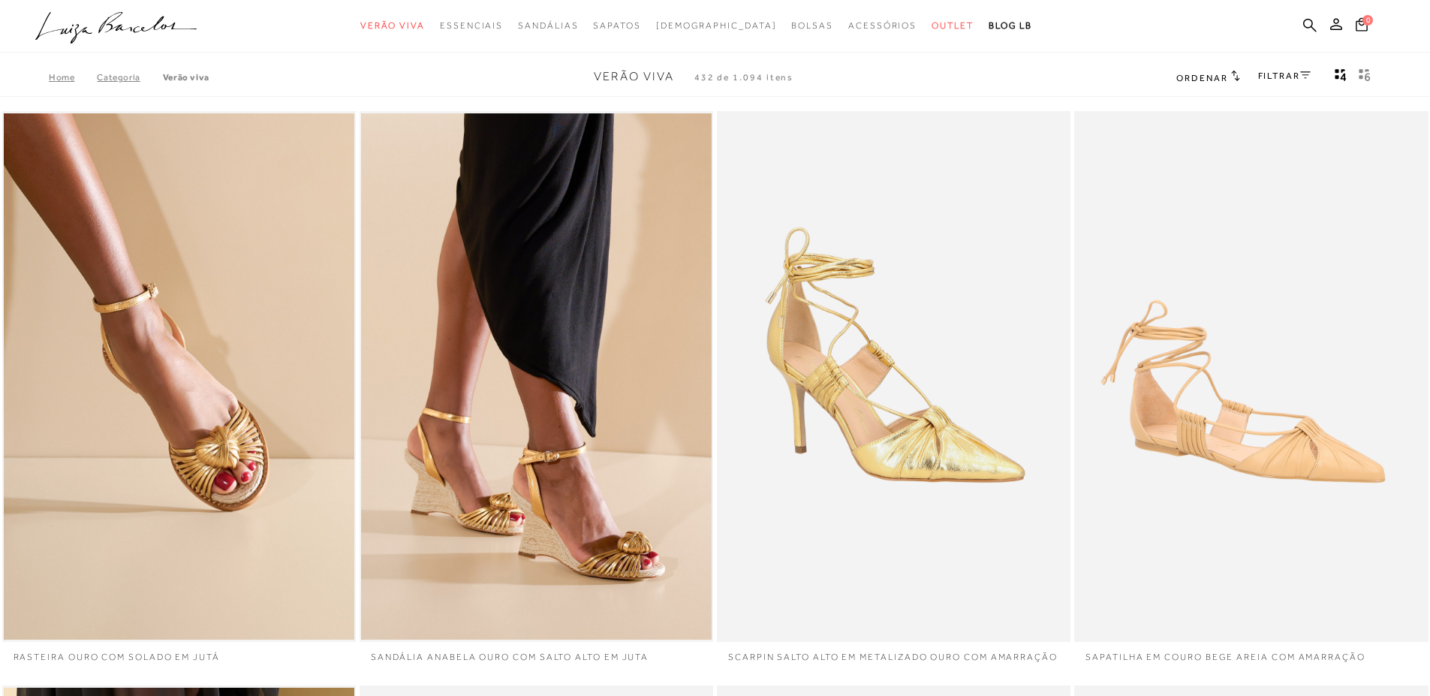
scroll to position [1, 0]
